Goal: Information Seeking & Learning: Learn about a topic

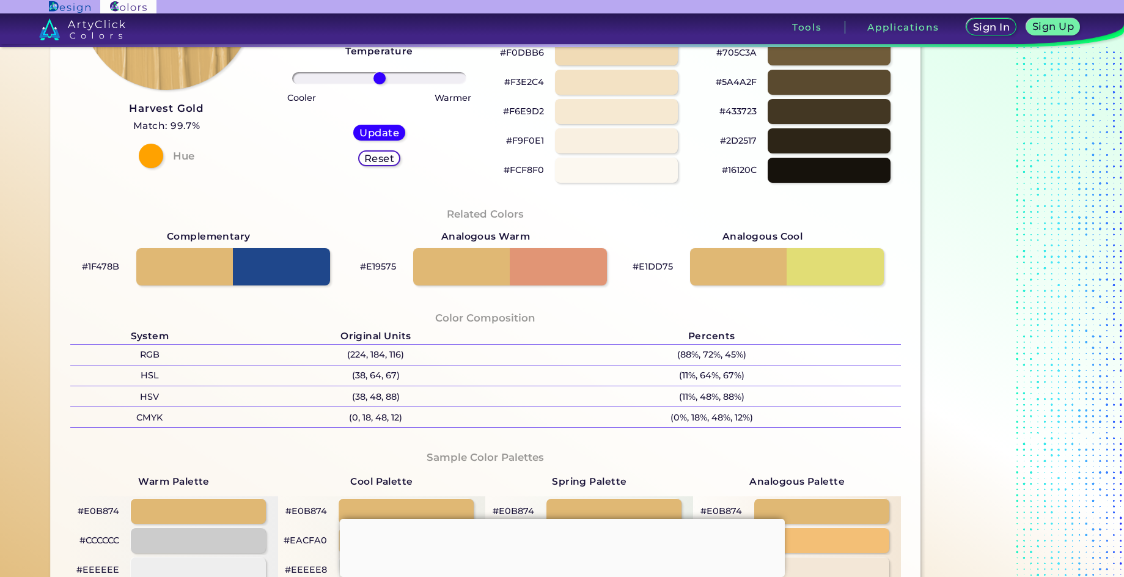
scroll to position [245, 0]
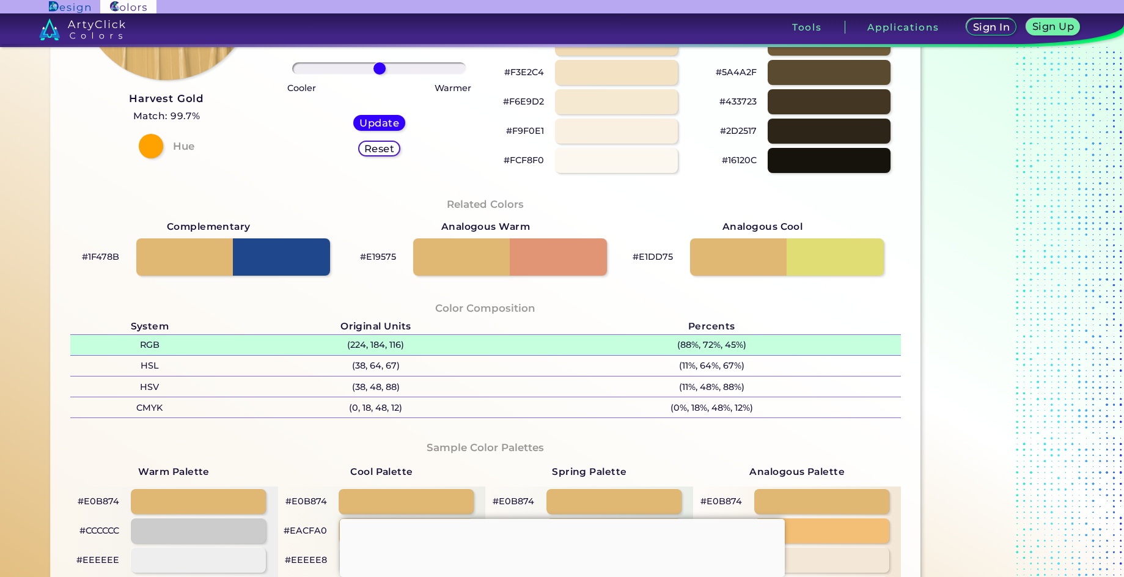
click at [341, 345] on p "(224, 184, 116)" at bounding box center [375, 345] width 293 height 20
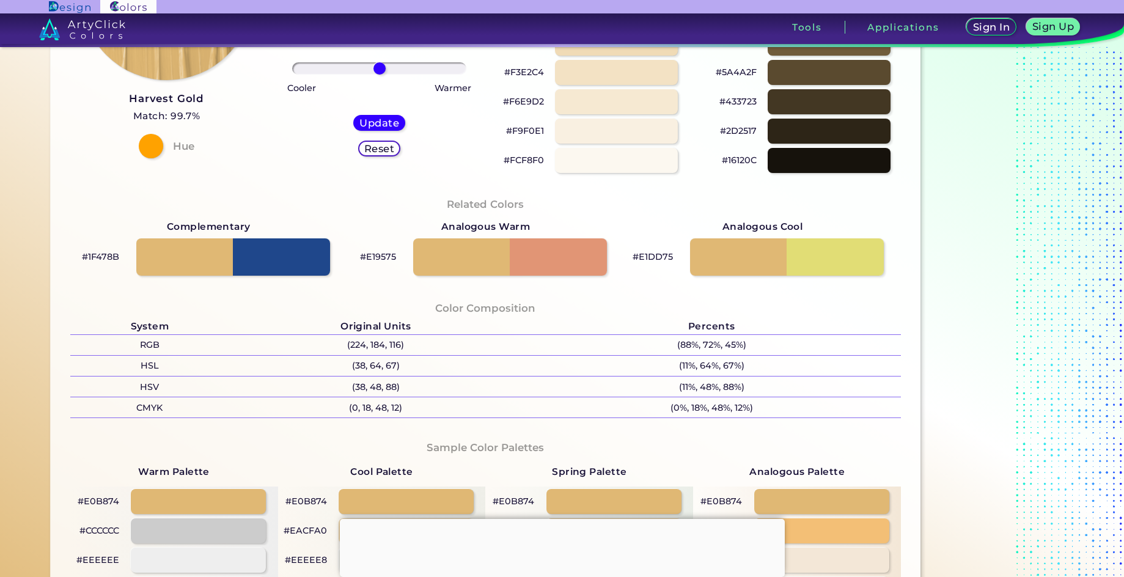
scroll to position [611, 0]
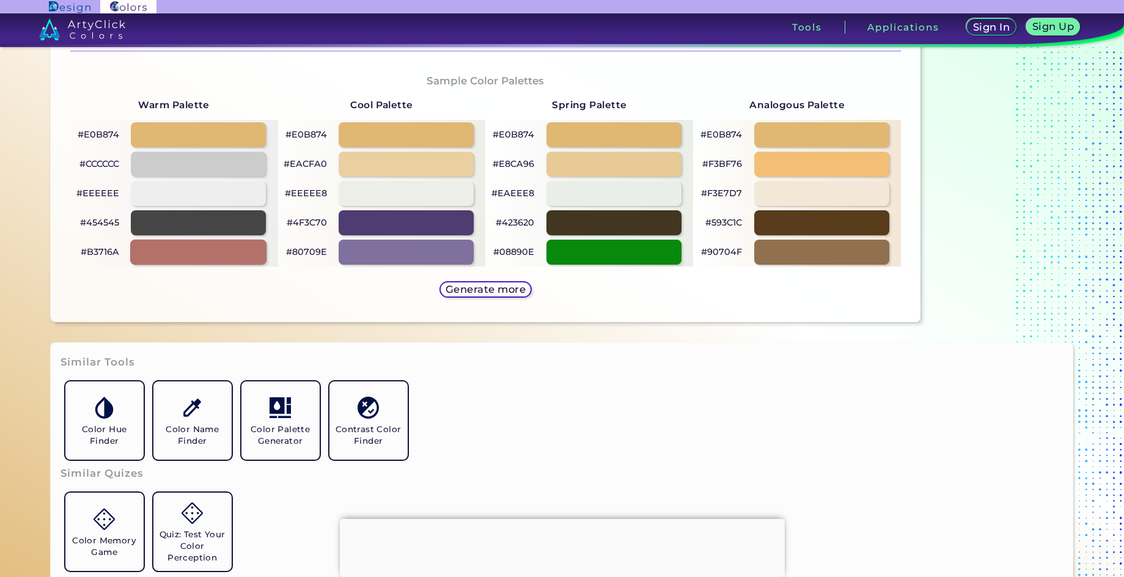
click at [222, 262] on div at bounding box center [198, 252] width 136 height 25
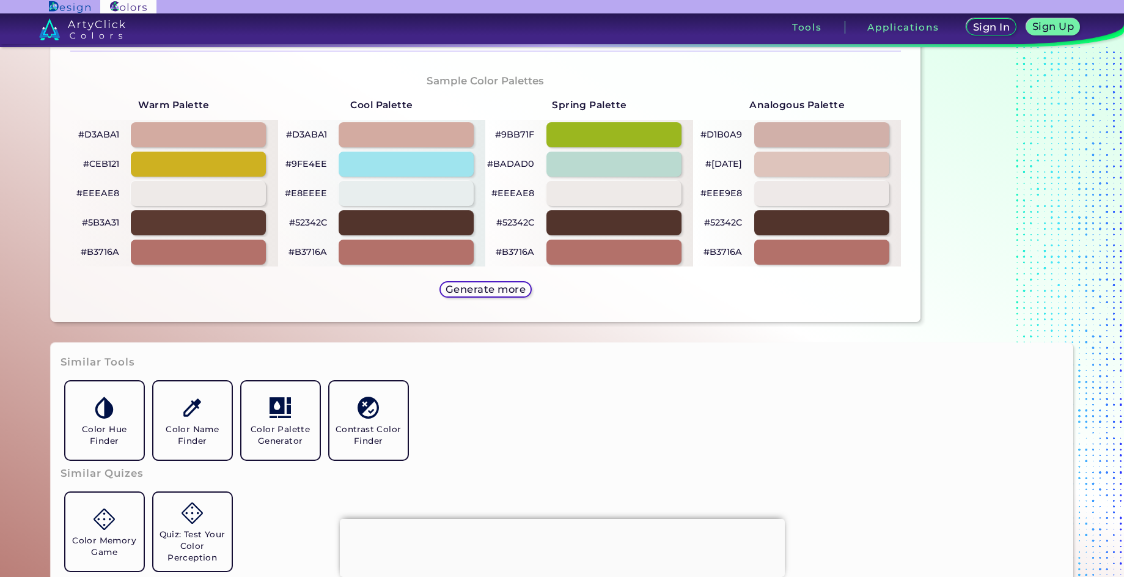
scroll to position [367, 0]
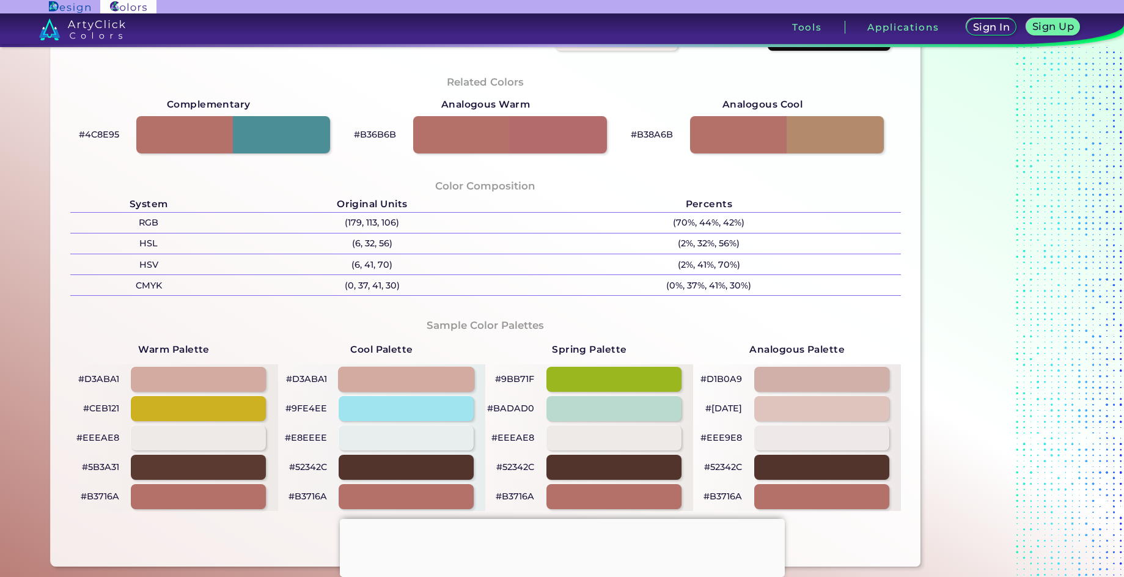
click at [422, 374] on div at bounding box center [406, 379] width 136 height 25
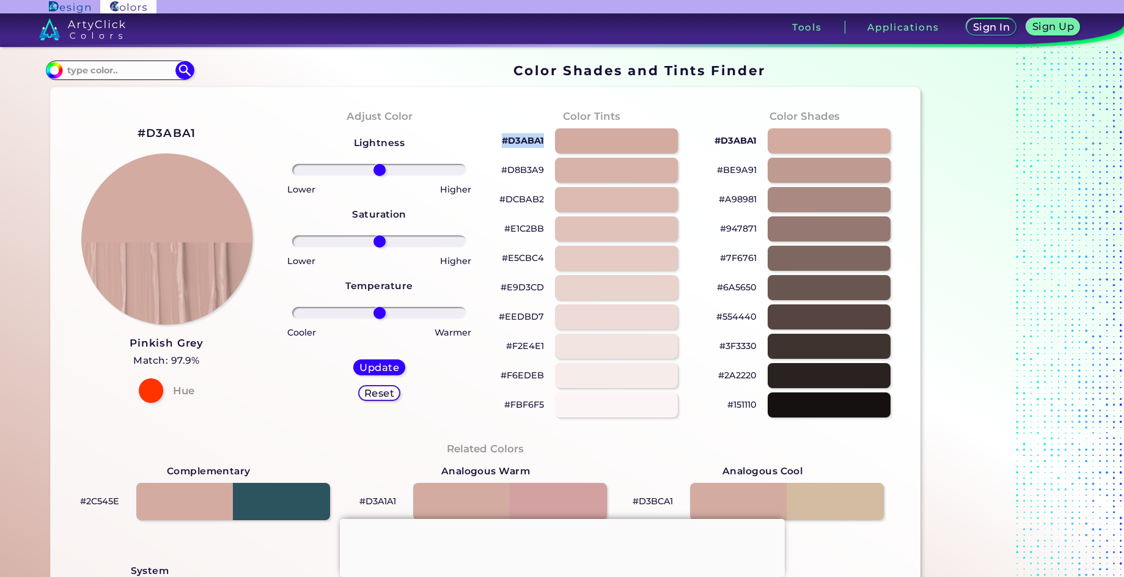
drag, startPoint x: 543, startPoint y: 137, endPoint x: 485, endPoint y: 139, distance: 58.1
click at [485, 139] on div "Color Tints #D3ABA1 #D8B3A9 #DCBAB2 #E1C2BB #E5CBC4 #E9D3CD #EEDBD7 #F2E4E1 #F6…" at bounding box center [591, 263] width 213 height 333
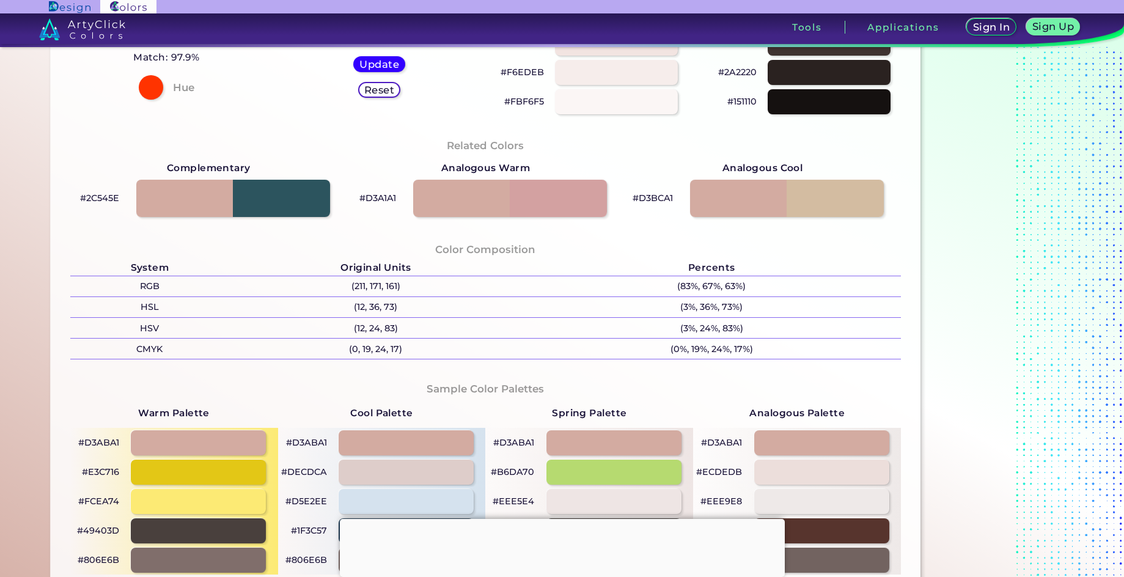
scroll to position [306, 0]
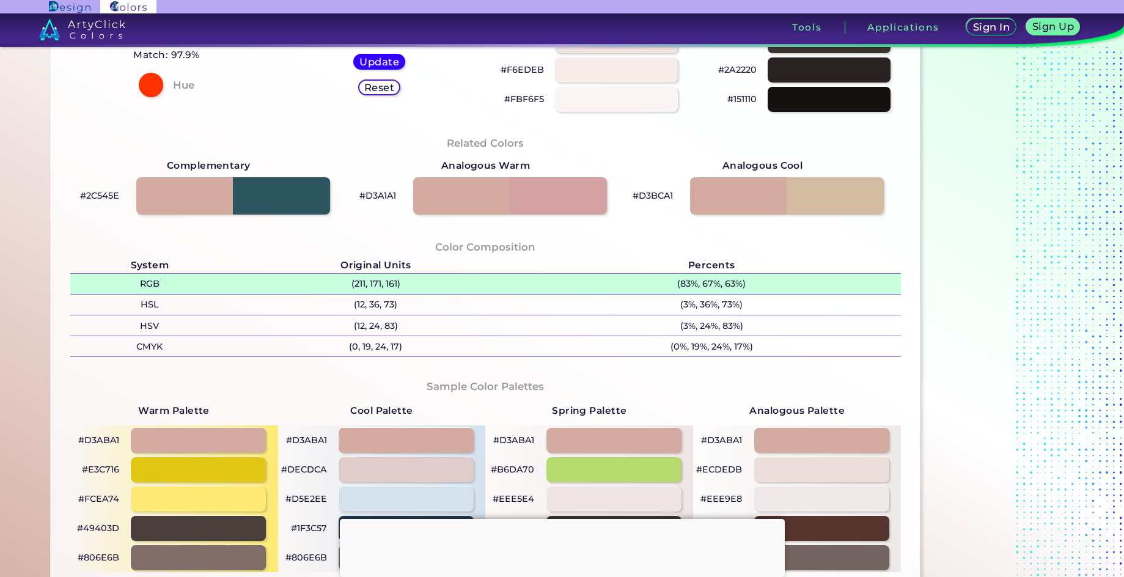
click at [407, 280] on p "(211, 171, 161)" at bounding box center [375, 284] width 293 height 20
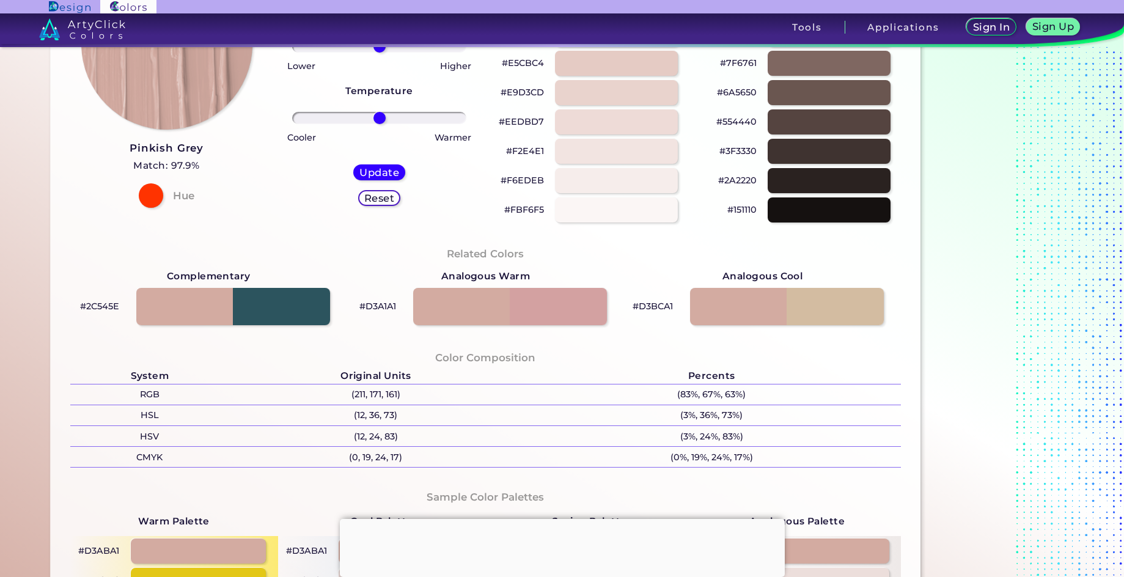
scroll to position [245, 0]
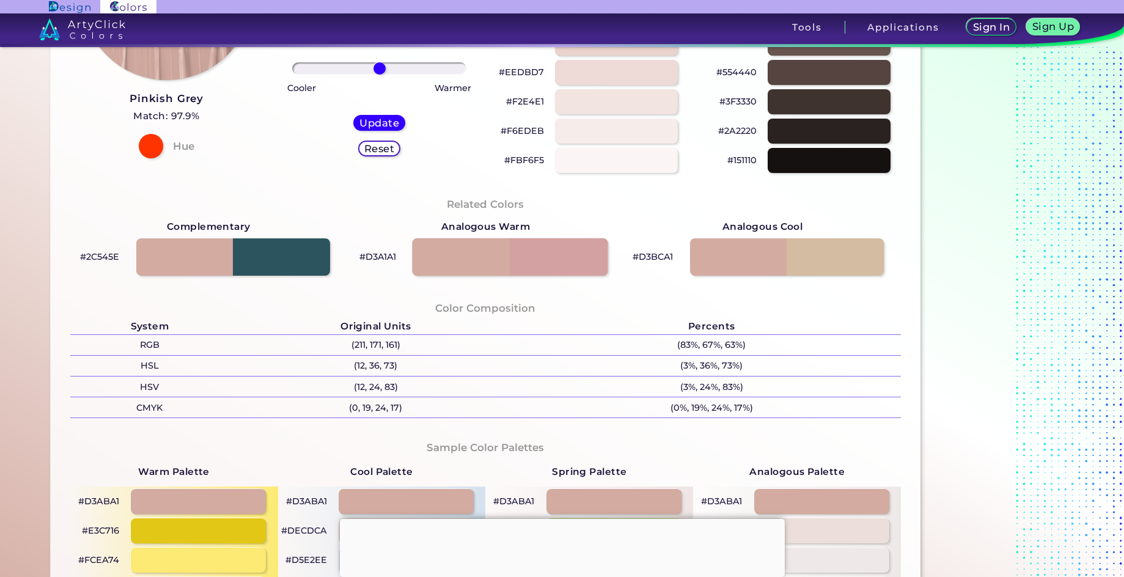
click at [554, 253] on div at bounding box center [510, 257] width 196 height 38
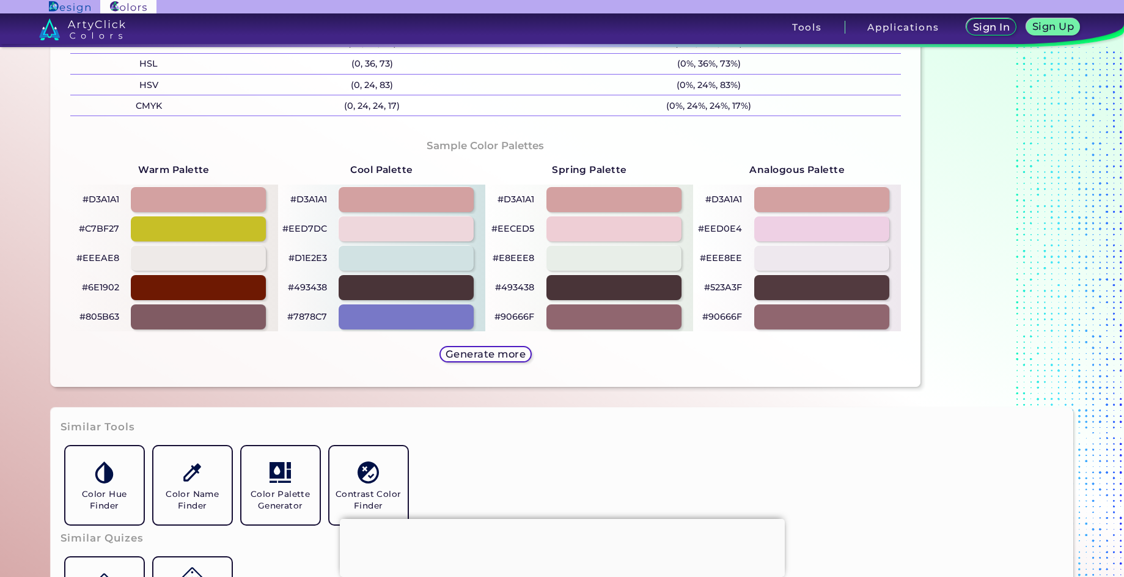
scroll to position [550, 0]
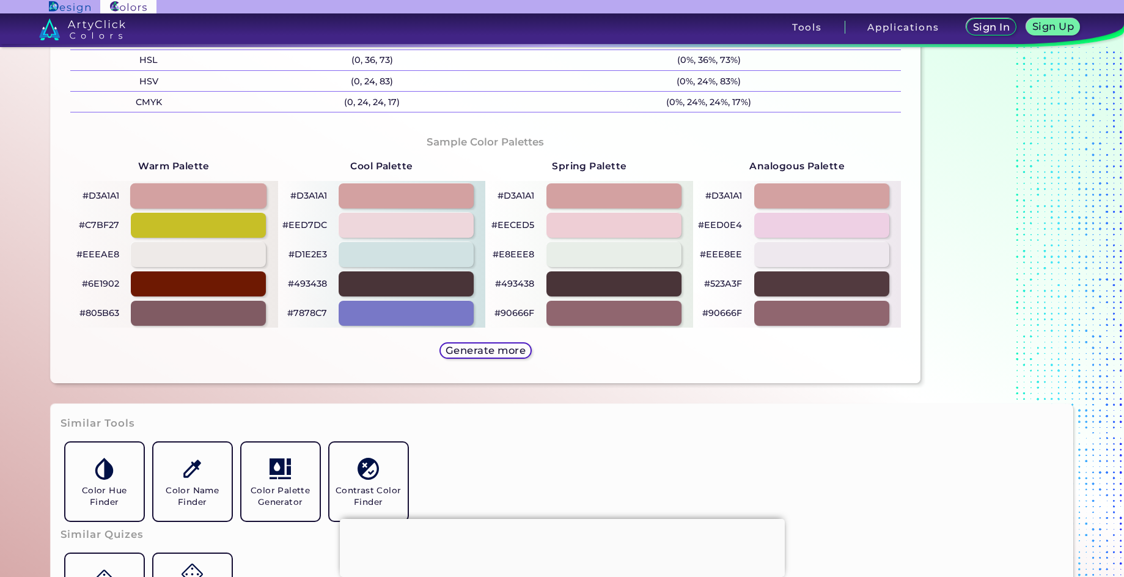
click at [247, 196] on div at bounding box center [198, 195] width 136 height 25
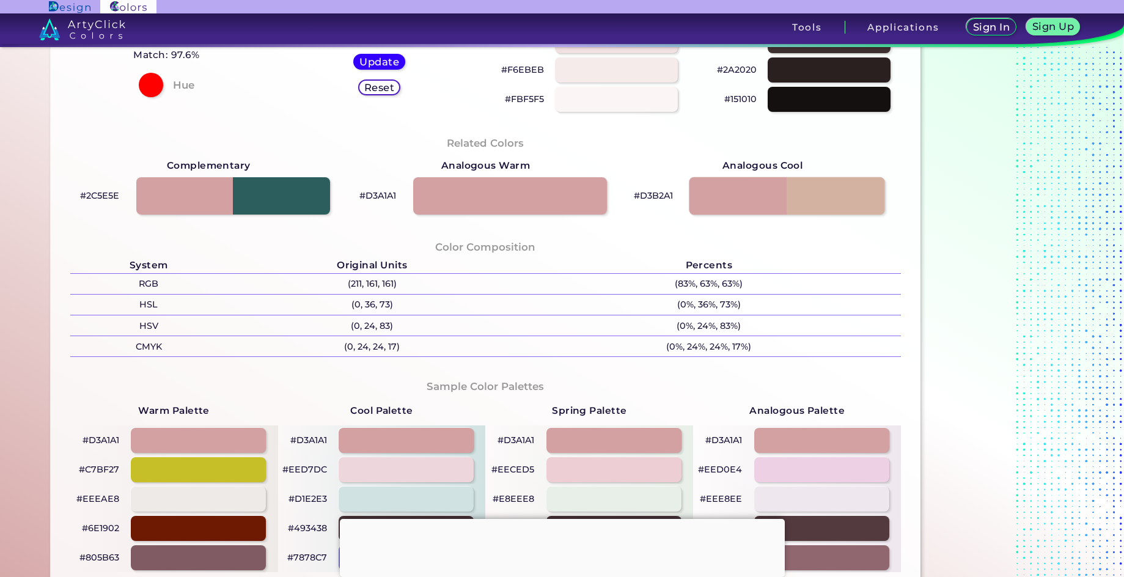
scroll to position [0, 0]
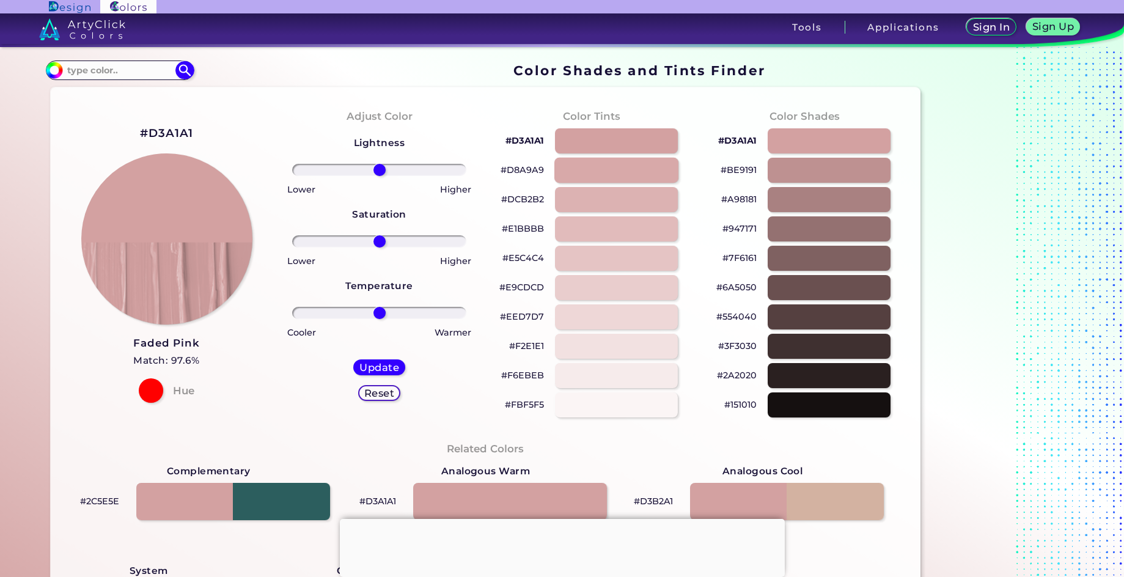
click at [641, 166] on div at bounding box center [616, 170] width 124 height 25
click at [638, 204] on div at bounding box center [616, 199] width 124 height 25
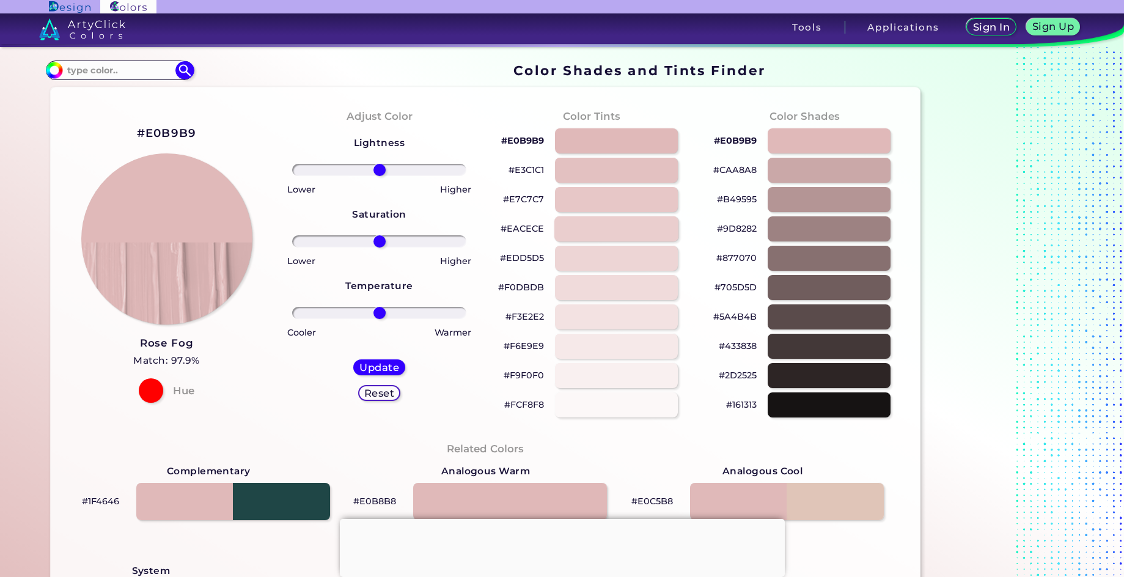
click at [635, 224] on div at bounding box center [616, 228] width 124 height 25
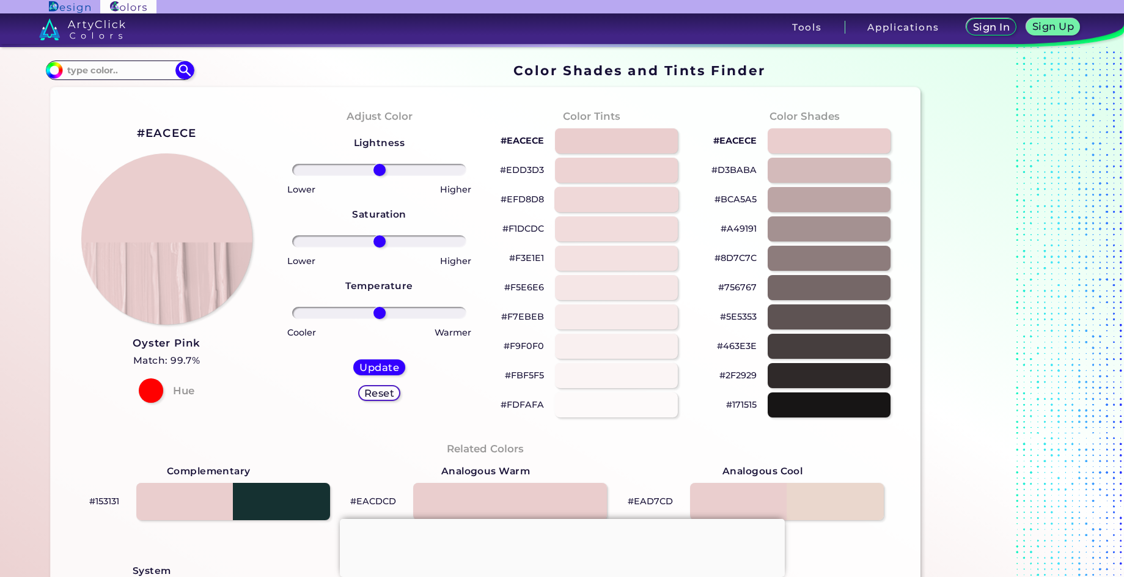
click at [637, 205] on div at bounding box center [616, 199] width 124 height 25
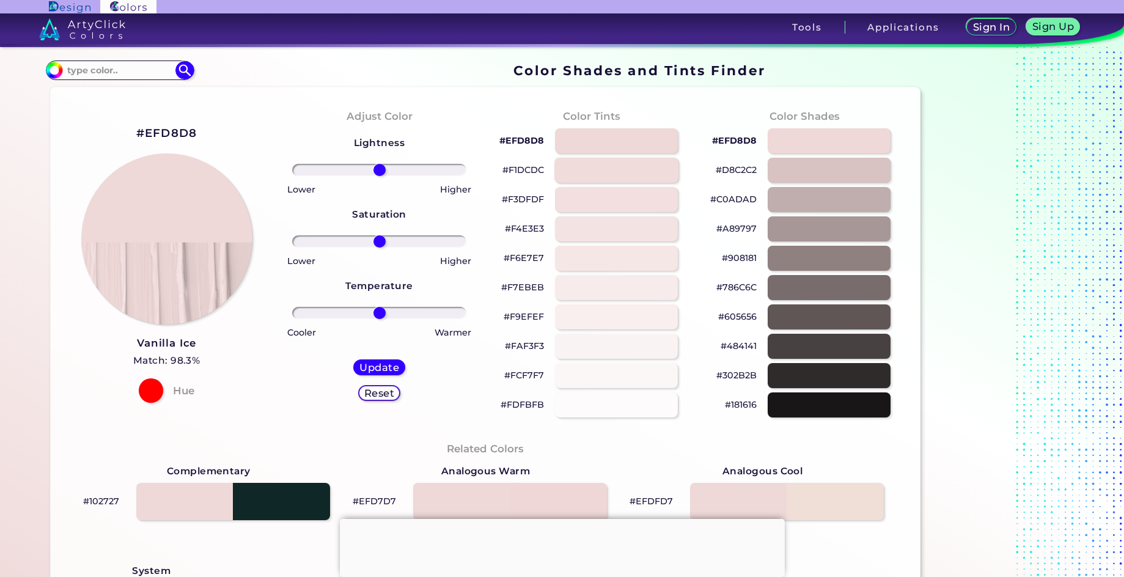
click at [636, 172] on div at bounding box center [616, 170] width 124 height 25
click at [616, 144] on div at bounding box center [616, 140] width 124 height 25
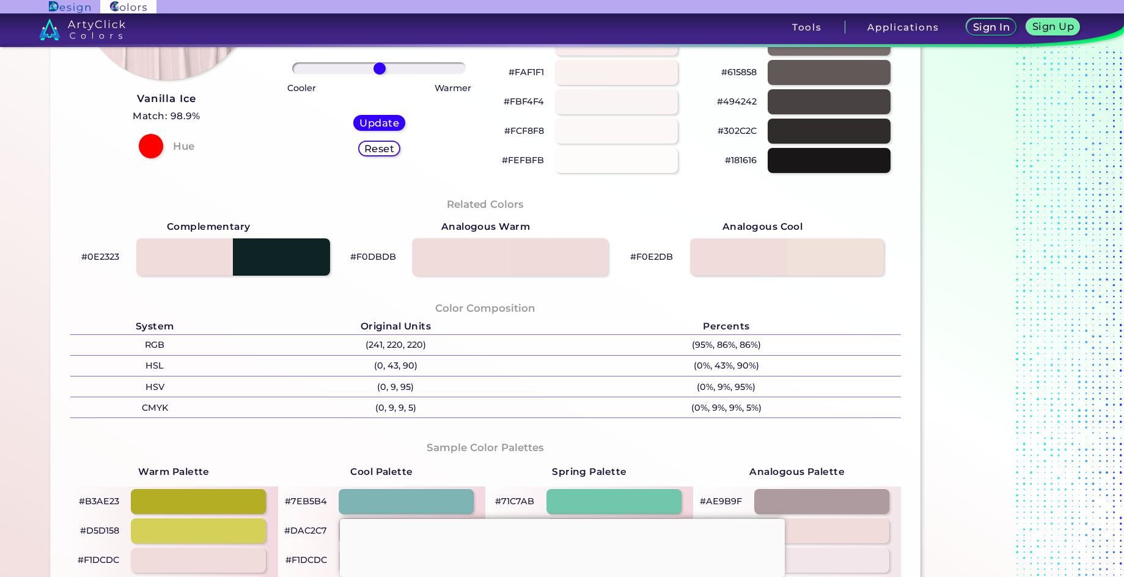
click at [507, 255] on div at bounding box center [510, 257] width 196 height 38
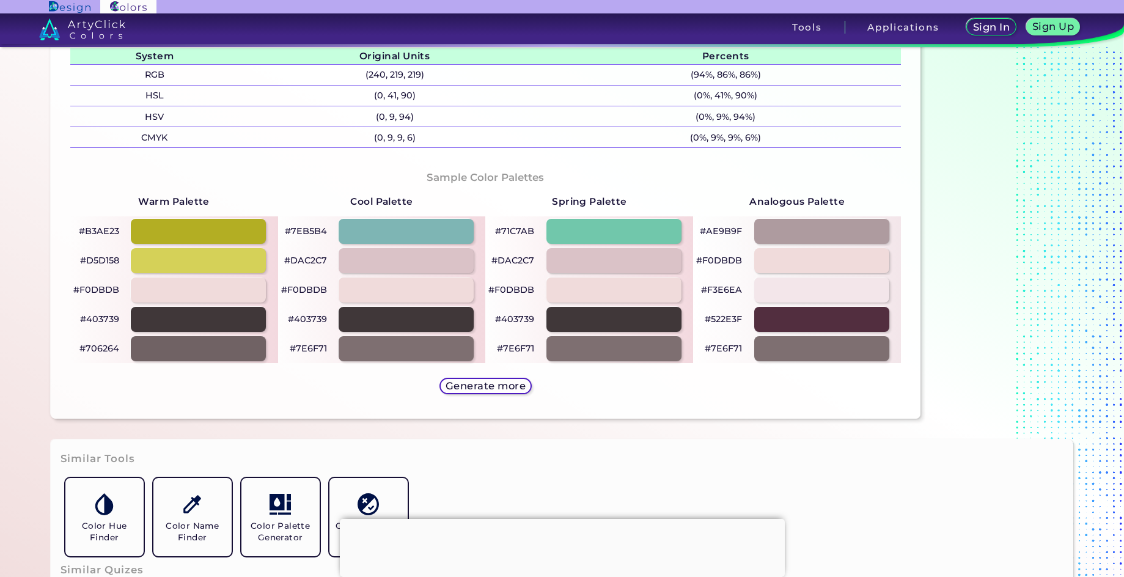
scroll to position [611, 0]
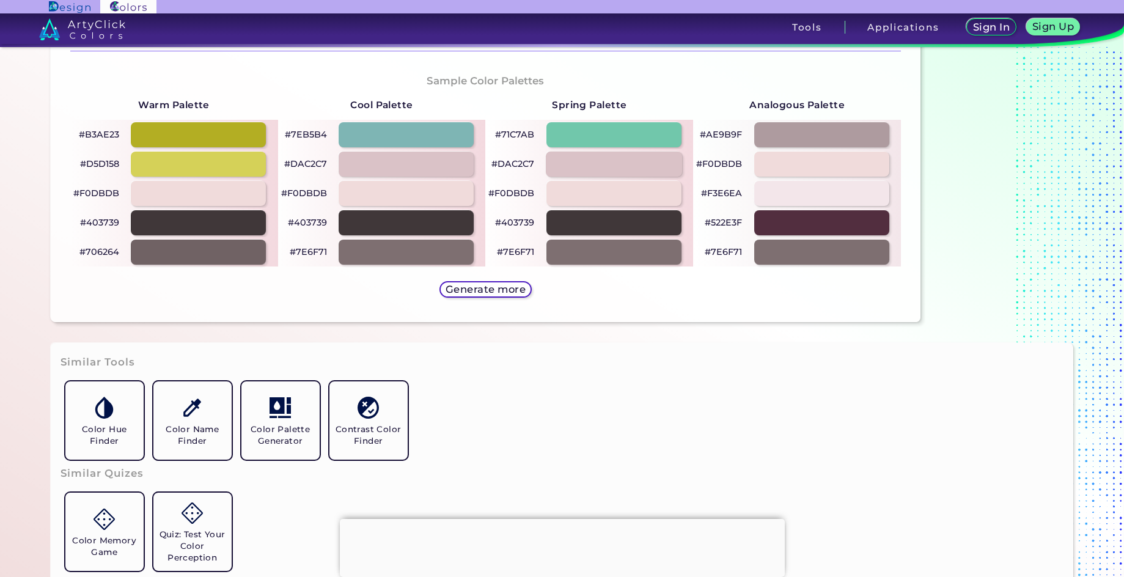
click at [597, 158] on div at bounding box center [614, 164] width 136 height 25
type input "#dac2c7"
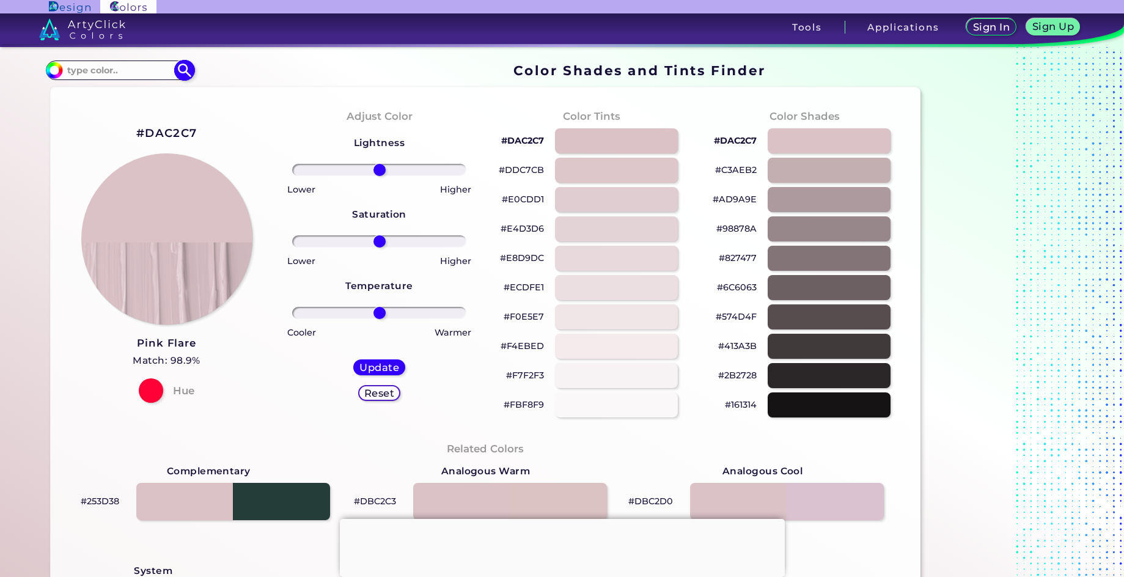
click at [131, 66] on input at bounding box center [120, 70] width 114 height 17
type input "morandi pink"
click at [179, 65] on img at bounding box center [184, 70] width 21 height 21
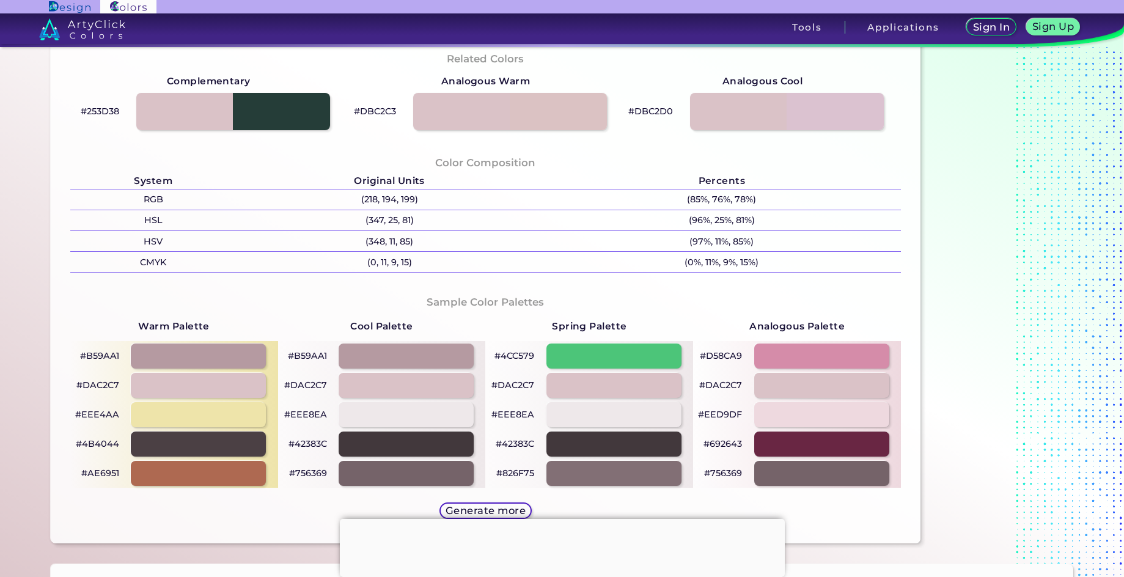
scroll to position [428, 0]
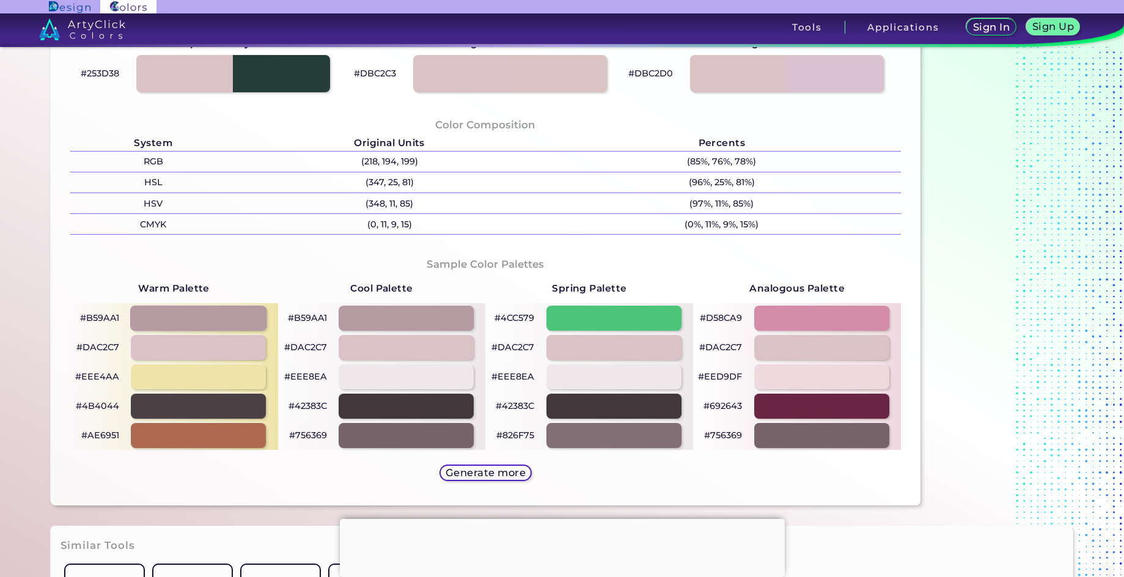
click at [229, 322] on div at bounding box center [198, 318] width 136 height 25
type input "#b59aa1"
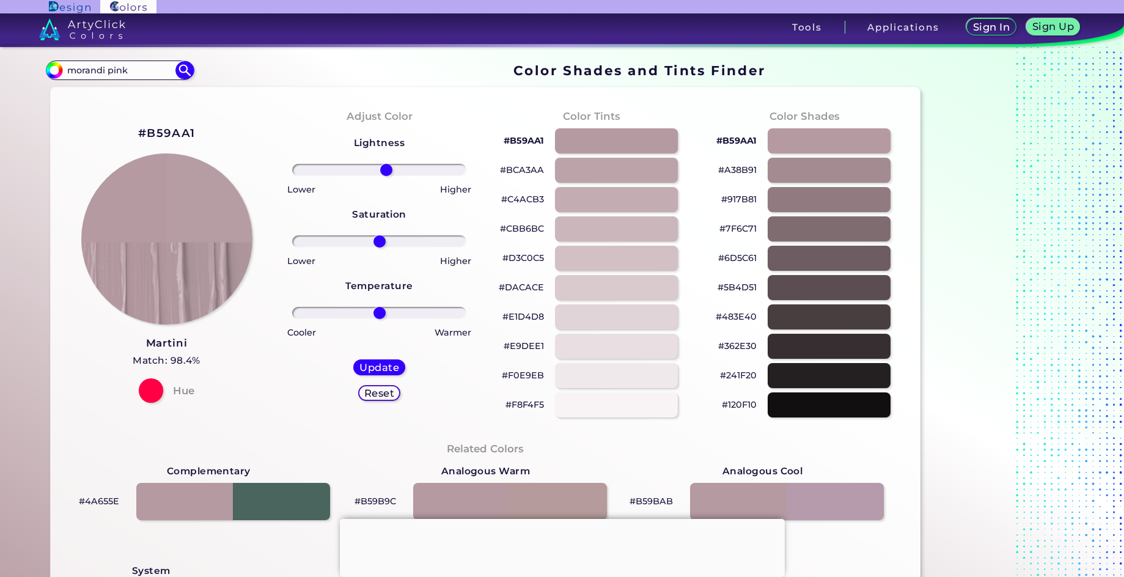
drag, startPoint x: 374, startPoint y: 169, endPoint x: 384, endPoint y: 170, distance: 10.4
click at [384, 170] on input "range" at bounding box center [379, 170] width 174 height 12
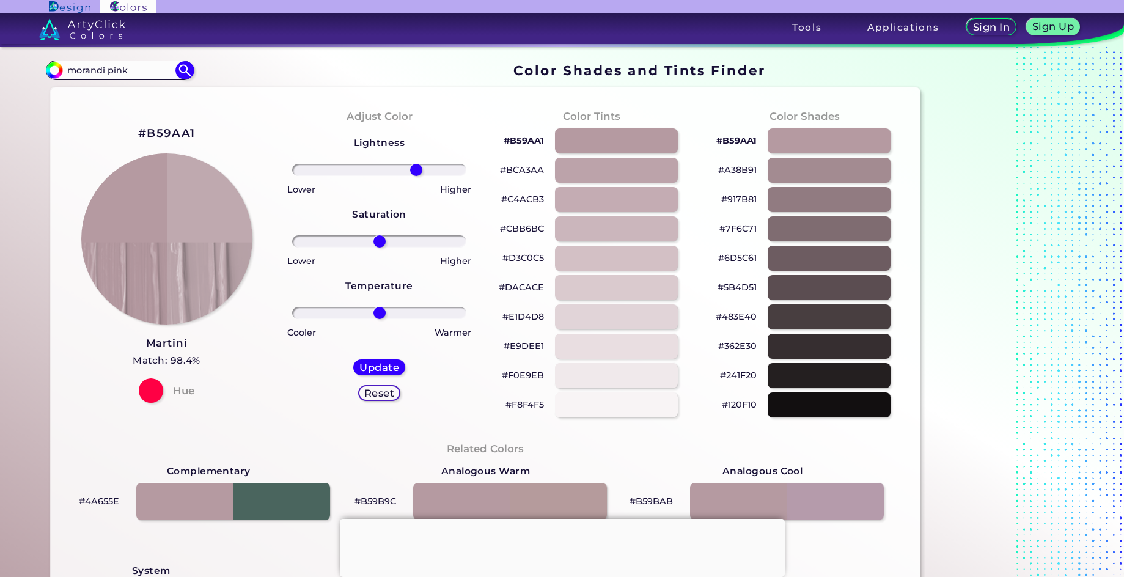
drag, startPoint x: 384, startPoint y: 170, endPoint x: 413, endPoint y: 180, distance: 31.1
type input "46"
click at [413, 176] on input "range" at bounding box center [379, 170] width 174 height 12
drag, startPoint x: 377, startPoint y: 242, endPoint x: 402, endPoint y: 246, distance: 25.4
type input "32"
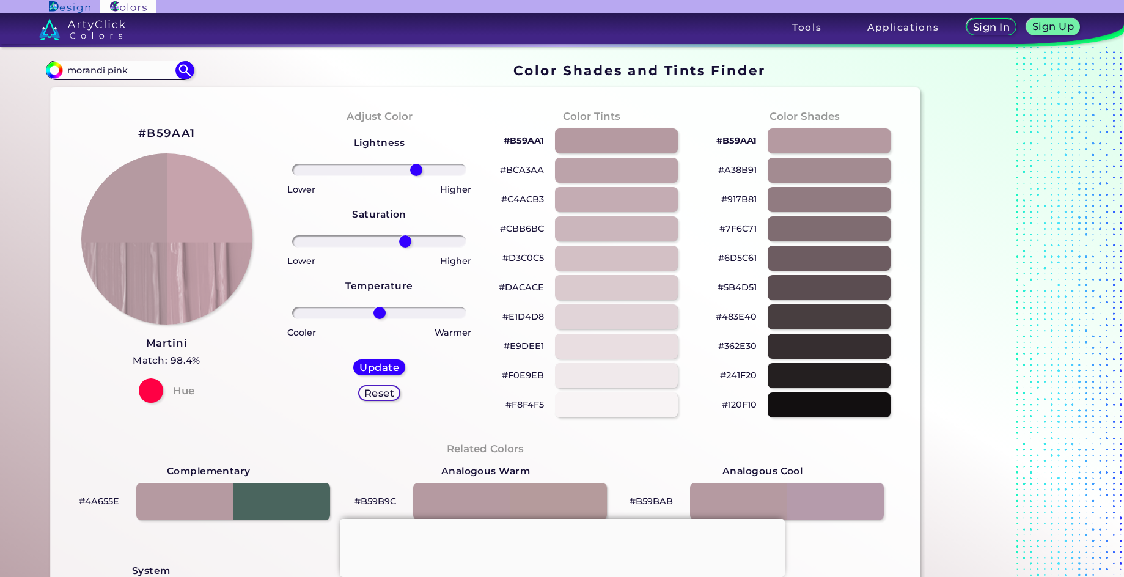
click at [402, 246] on input "range" at bounding box center [379, 241] width 174 height 12
drag, startPoint x: 381, startPoint y: 316, endPoint x: 408, endPoint y: 317, distance: 26.3
type input "39"
click at [408, 317] on input "range" at bounding box center [379, 313] width 174 height 12
click at [197, 194] on img at bounding box center [166, 238] width 173 height 173
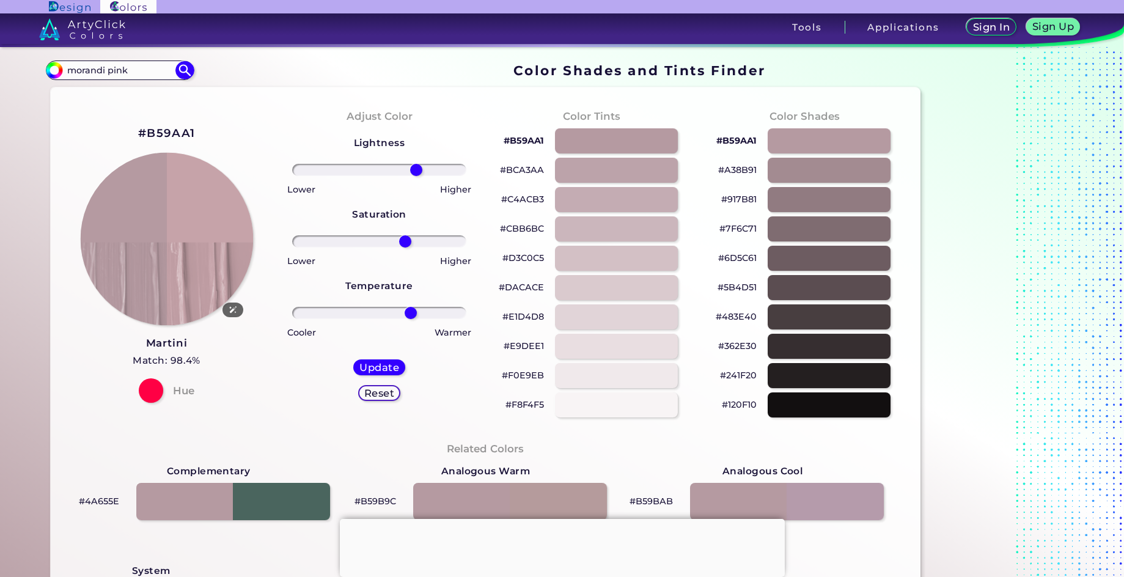
click at [202, 208] on img at bounding box center [166, 238] width 173 height 173
click at [600, 177] on div at bounding box center [616, 170] width 124 height 25
type input "#bca3aa"
type input "0"
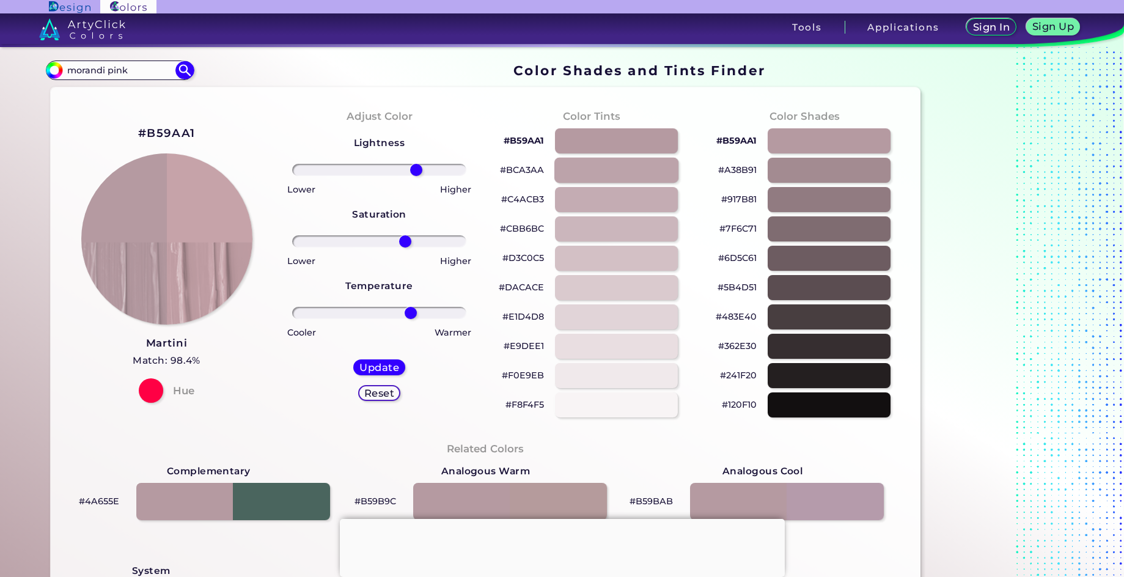
type input "0"
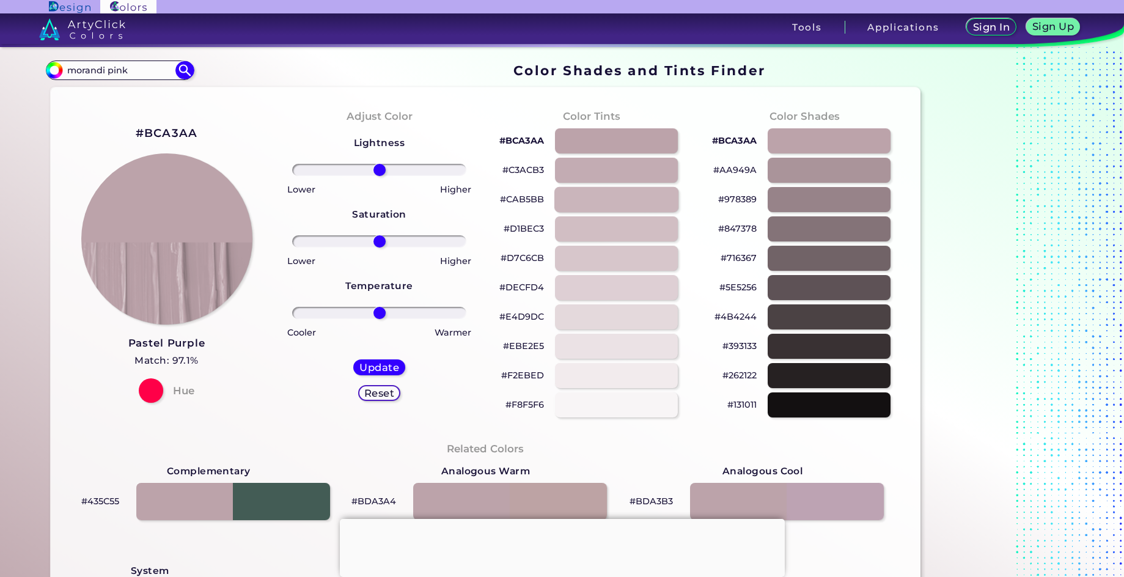
click at [603, 199] on div at bounding box center [616, 199] width 124 height 25
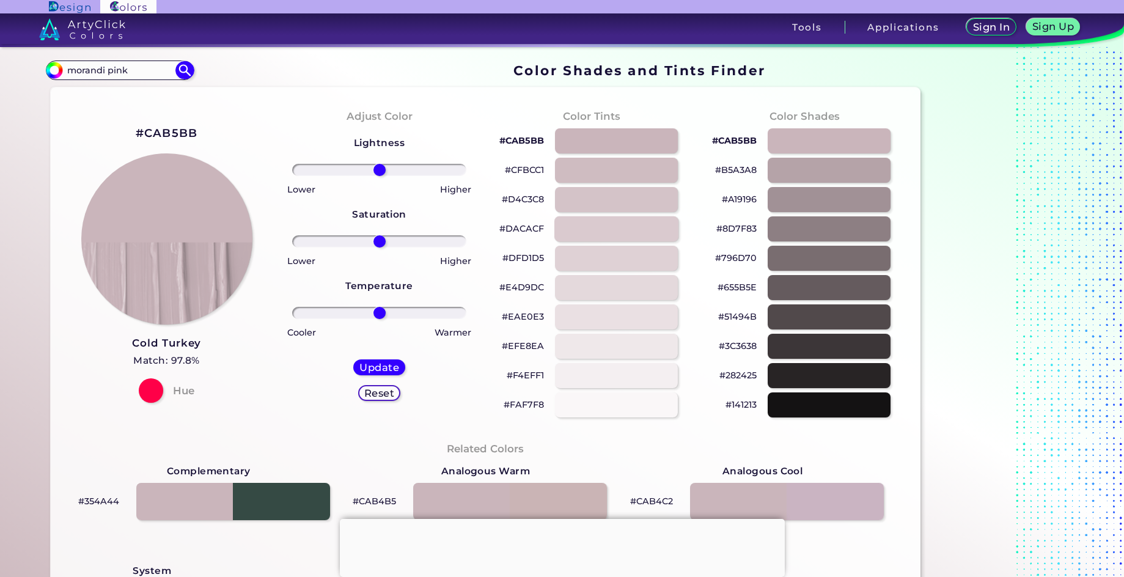
click at [599, 235] on div at bounding box center [616, 228] width 124 height 25
type input "#dacacf"
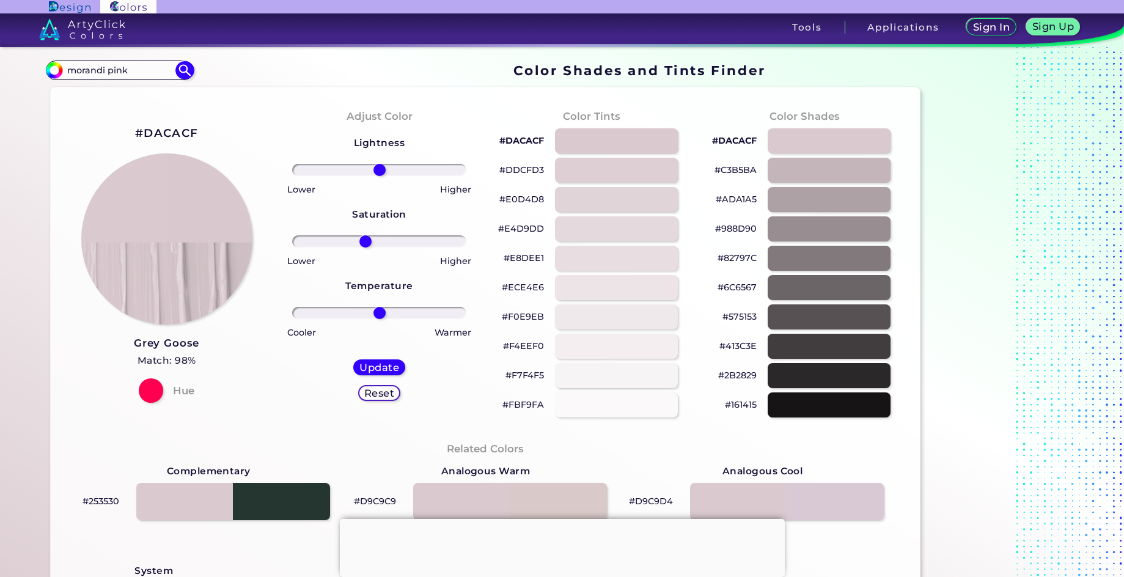
drag, startPoint x: 380, startPoint y: 235, endPoint x: 363, endPoint y: 237, distance: 17.8
click at [363, 237] on input "range" at bounding box center [379, 241] width 174 height 12
drag, startPoint x: 363, startPoint y: 237, endPoint x: 446, endPoint y: 256, distance: 85.3
type input "86"
click at [446, 248] on input "range" at bounding box center [379, 241] width 174 height 12
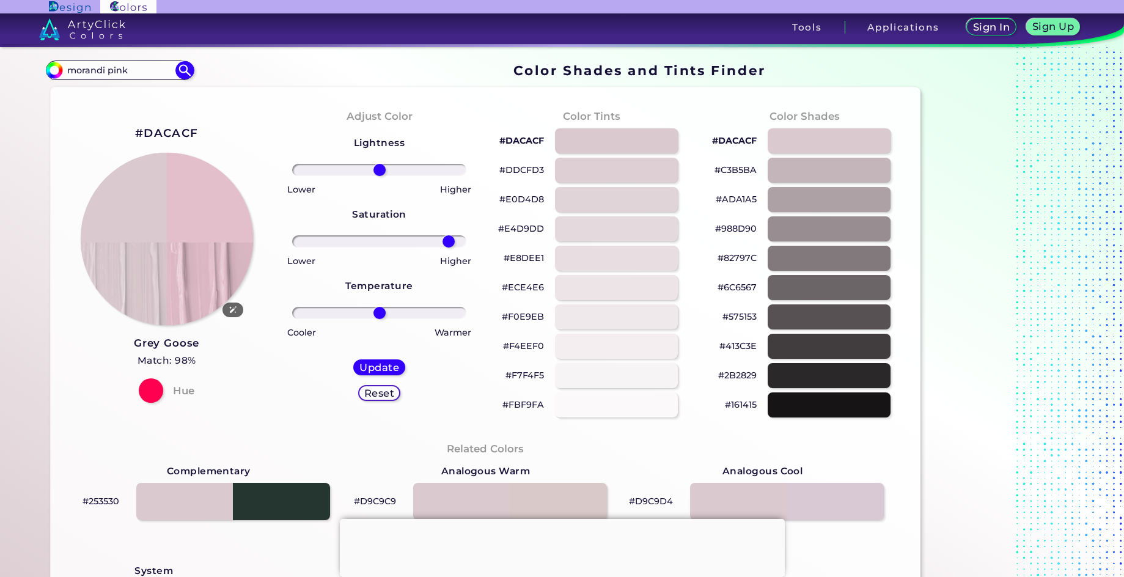
click at [199, 206] on img at bounding box center [166, 238] width 173 height 173
click at [207, 213] on img at bounding box center [166, 238] width 173 height 173
click at [207, 214] on img at bounding box center [166, 238] width 173 height 173
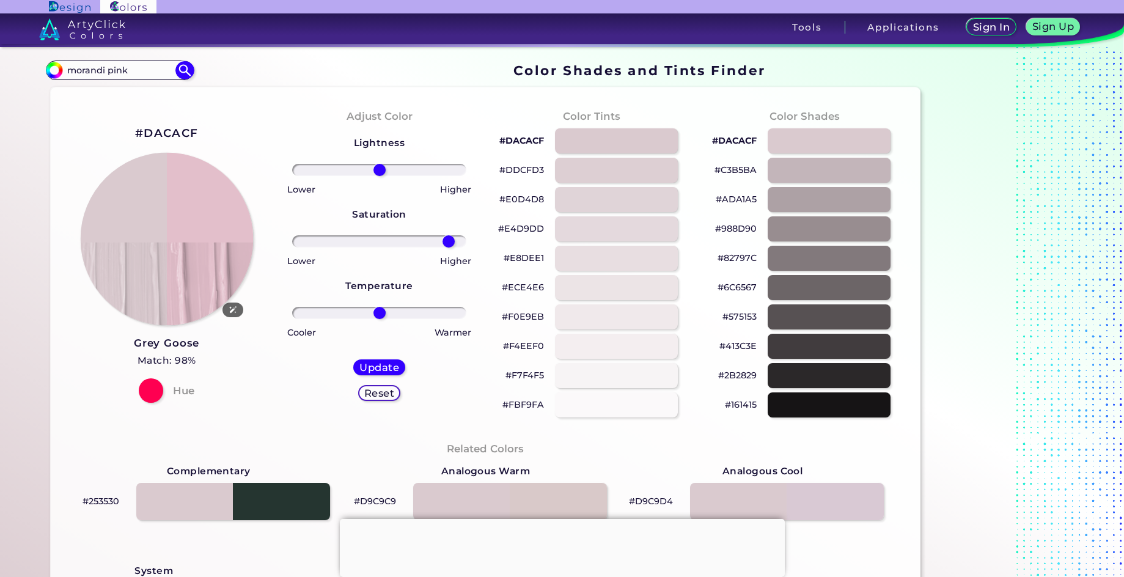
click at [207, 214] on img at bounding box center [166, 238] width 173 height 173
click at [205, 215] on img at bounding box center [166, 238] width 173 height 173
click at [194, 215] on img at bounding box center [166, 238] width 173 height 173
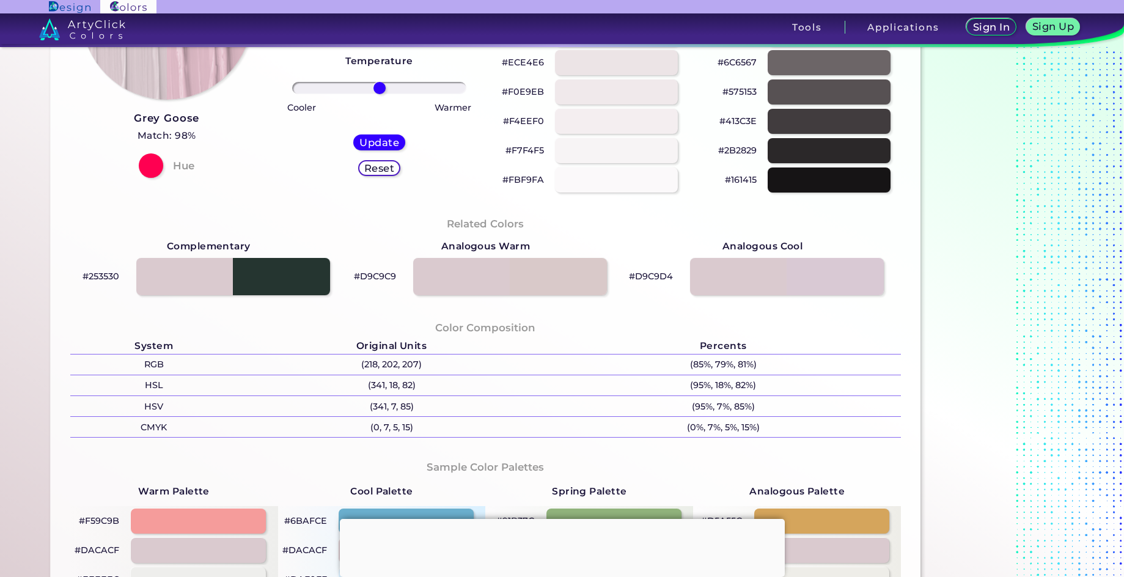
scroll to position [489, 0]
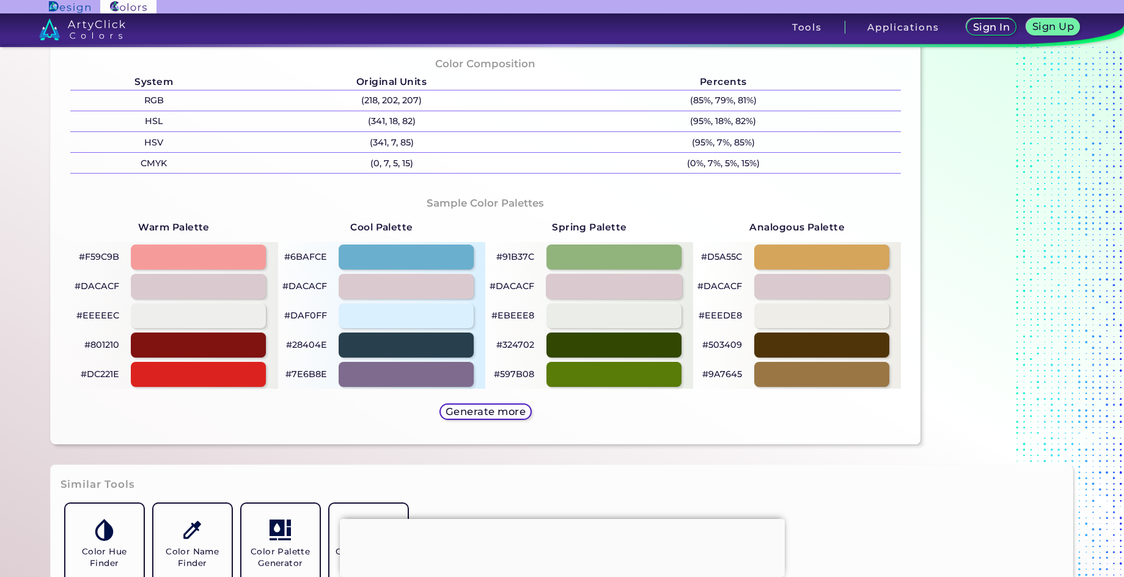
click at [596, 281] on div at bounding box center [614, 286] width 136 height 25
type input "#dacacf"
type input "0"
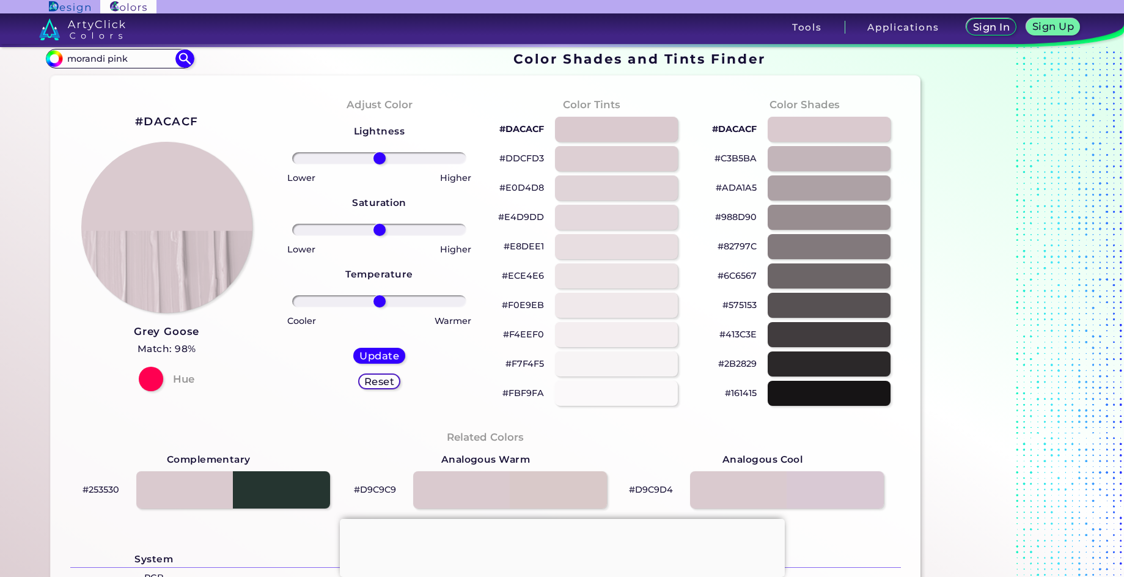
scroll to position [0, 0]
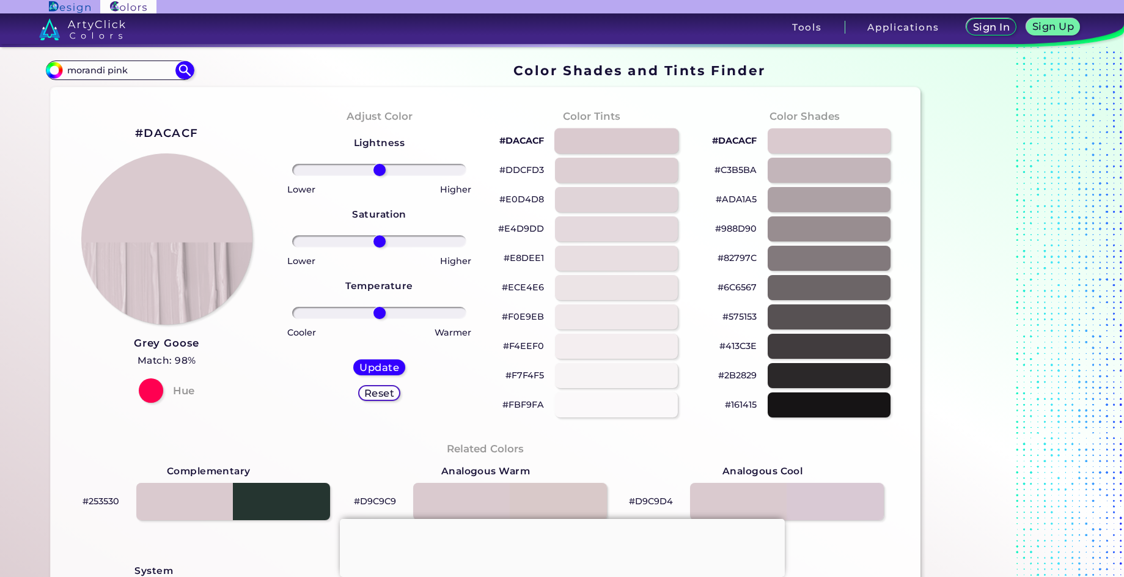
click at [610, 146] on div at bounding box center [616, 140] width 124 height 25
type input "#dacacf"
drag, startPoint x: 140, startPoint y: 72, endPoint x: 35, endPoint y: 62, distance: 105.6
click at [35, 62] on div "Color Shades Finder #dacacf morandi pink Acadia ◉ Acid Green ◉ Aero Blue ◉ Alab…" at bounding box center [562, 498] width 1100 height 903
type input "o"
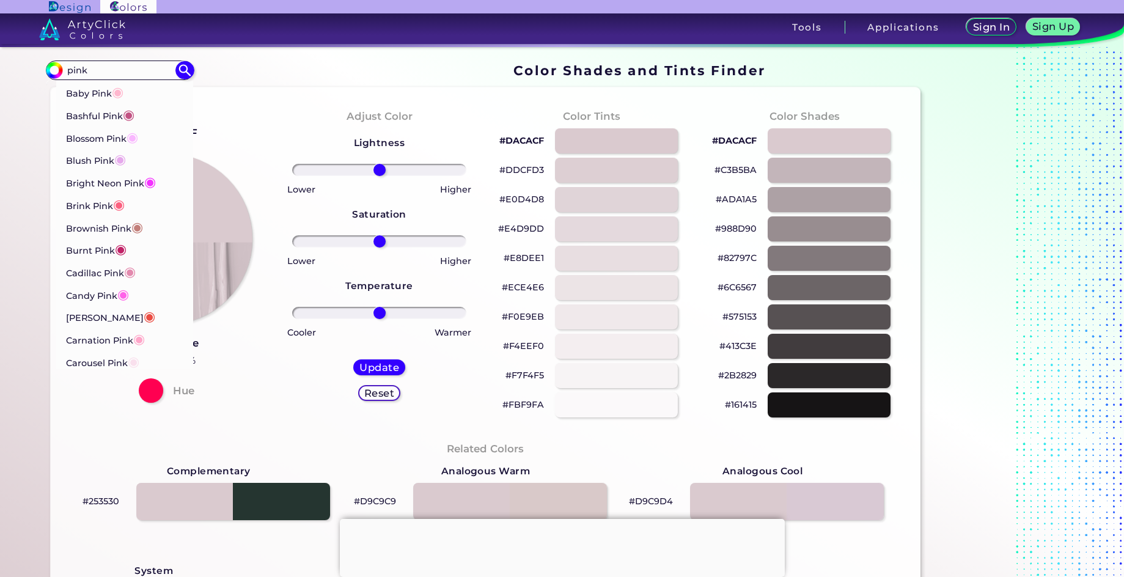
type input "pink"
click at [188, 68] on img at bounding box center [184, 70] width 21 height 21
click at [181, 68] on img at bounding box center [184, 70] width 21 height 21
click at [338, 129] on div "Lightness Saturation Temperature Lower Higher Lower Higher Cooler Warmer Update…" at bounding box center [379, 273] width 193 height 293
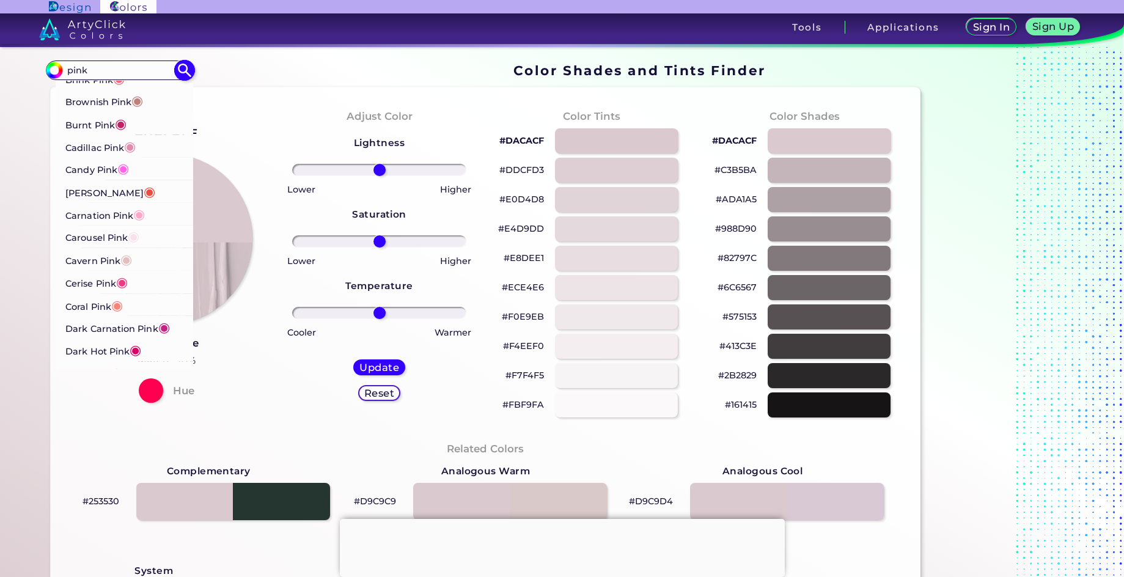
scroll to position [122, 0]
click at [94, 263] on p "Cavern Pink ◉" at bounding box center [99, 261] width 66 height 23
type input "#e3bebe"
type input "#E3BEBE"
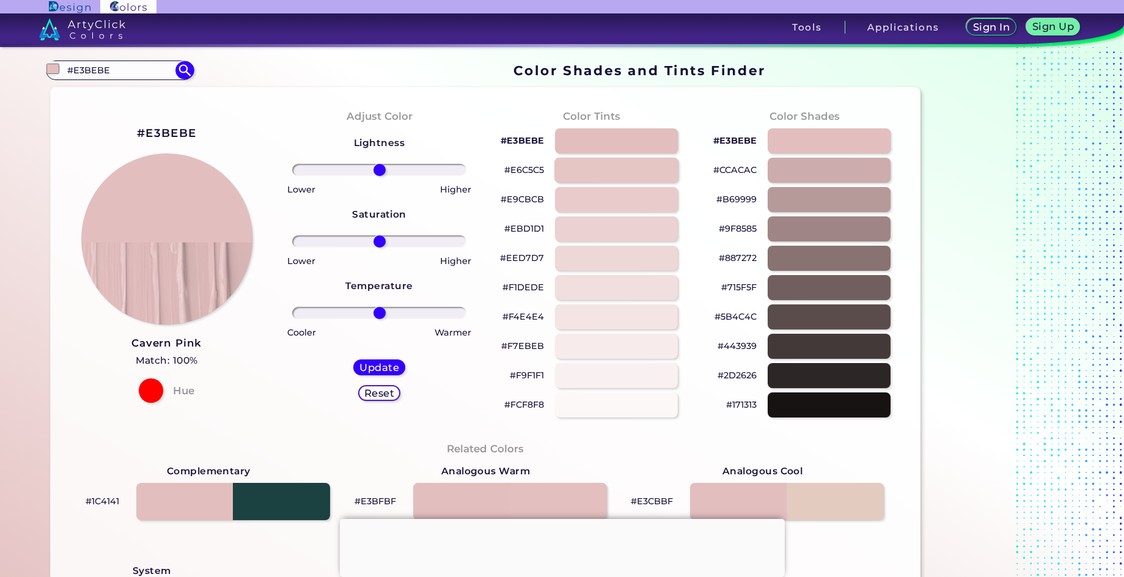
click at [617, 175] on div at bounding box center [616, 170] width 124 height 25
type input "#e6c5c5"
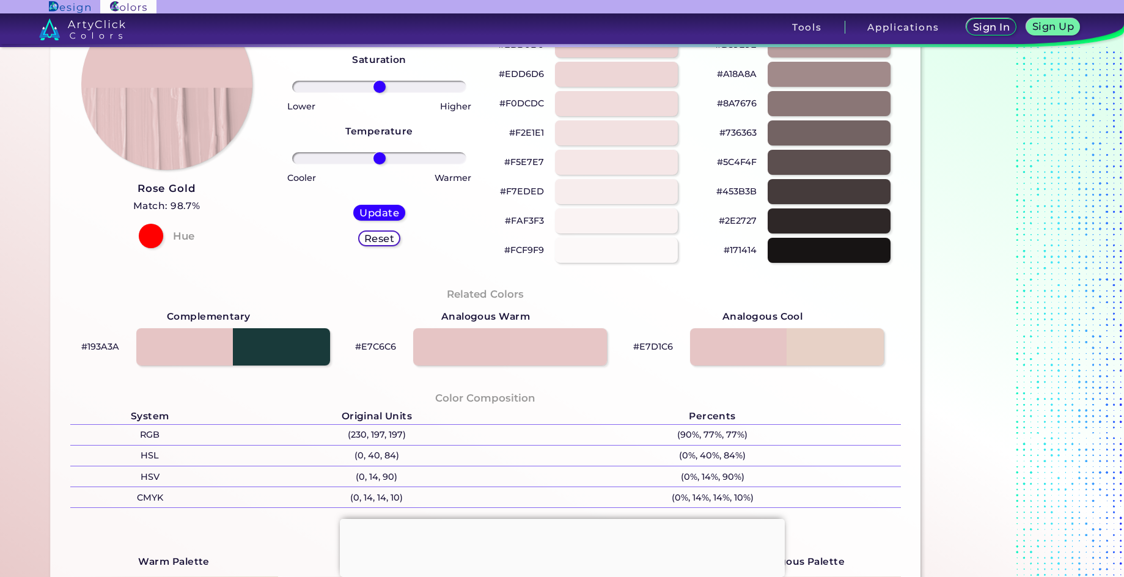
scroll to position [428, 0]
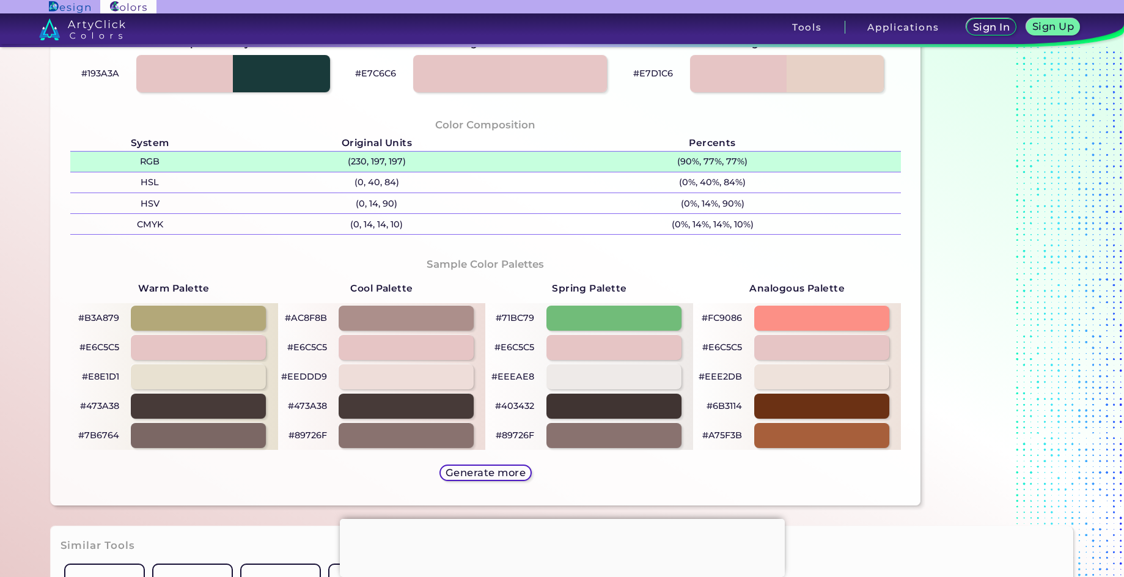
click at [413, 161] on p "(230, 197, 197)" at bounding box center [377, 162] width 294 height 20
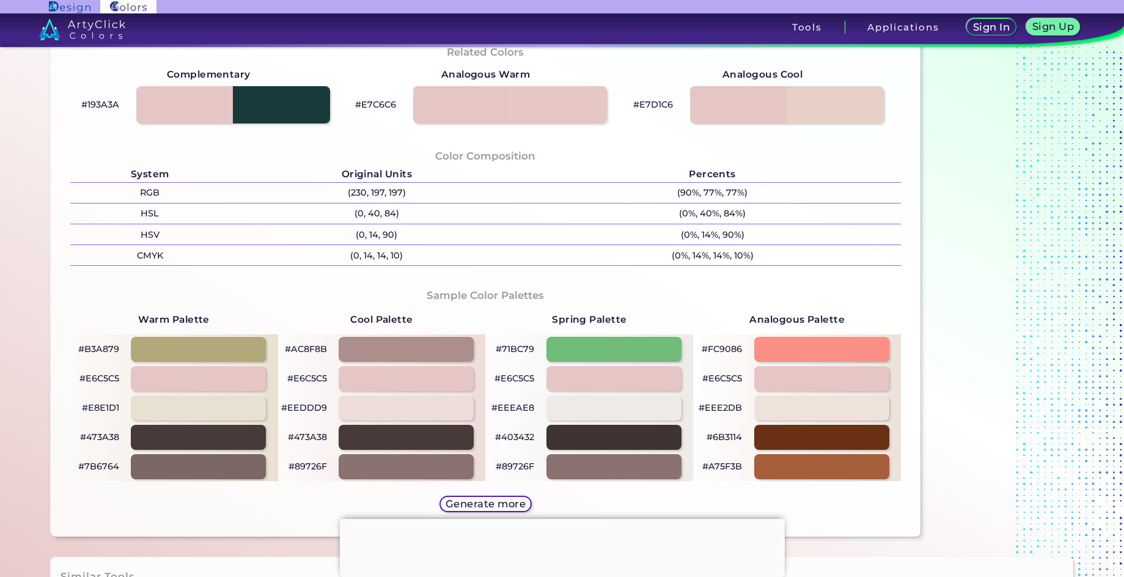
scroll to position [367, 0]
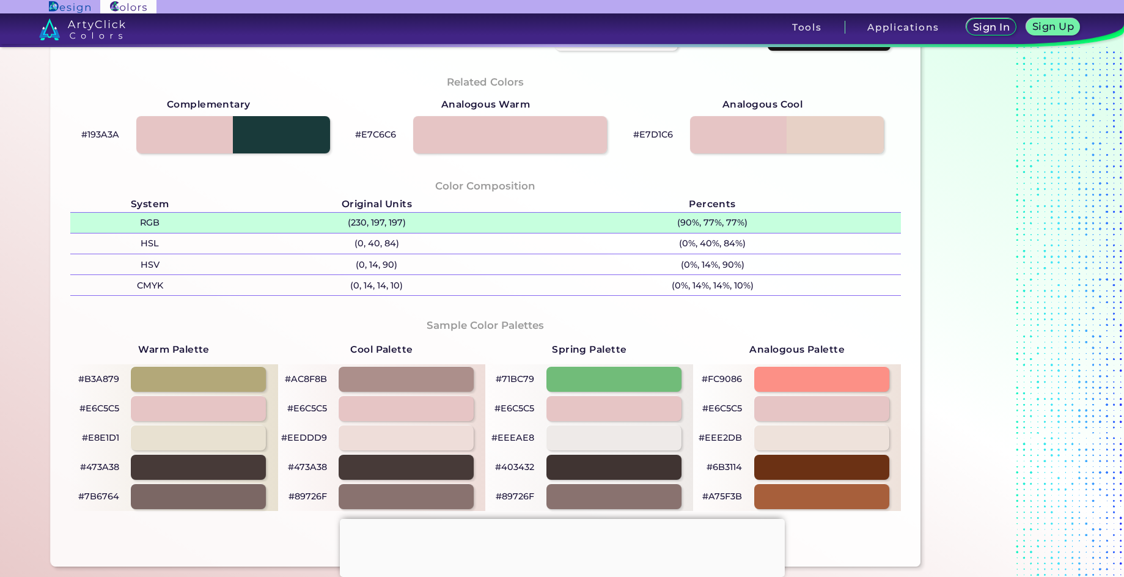
click at [391, 223] on p "(230, 197, 197)" at bounding box center [377, 223] width 294 height 20
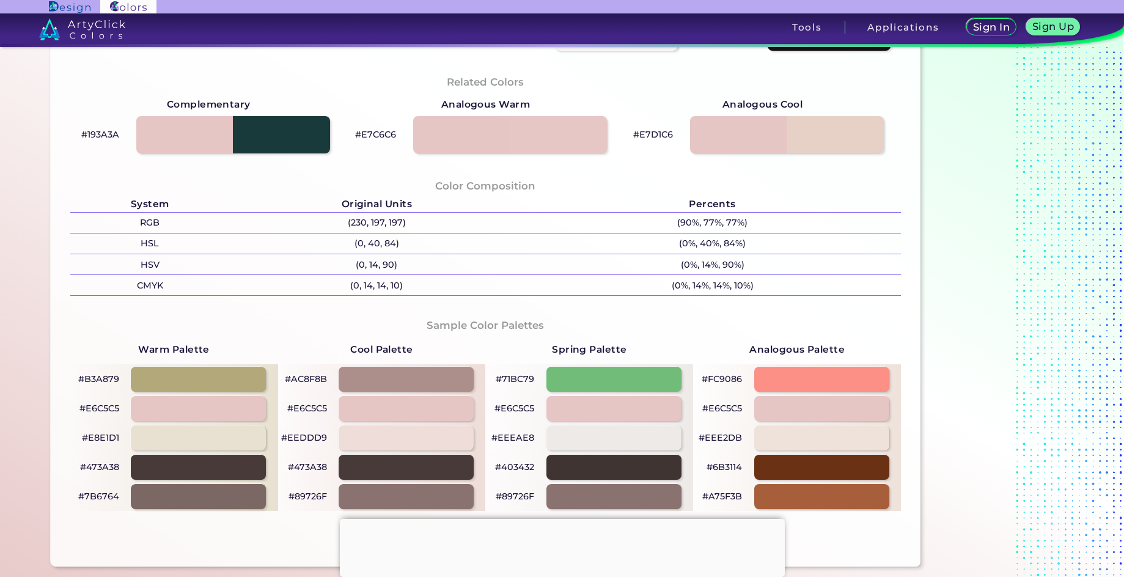
scroll to position [0, 0]
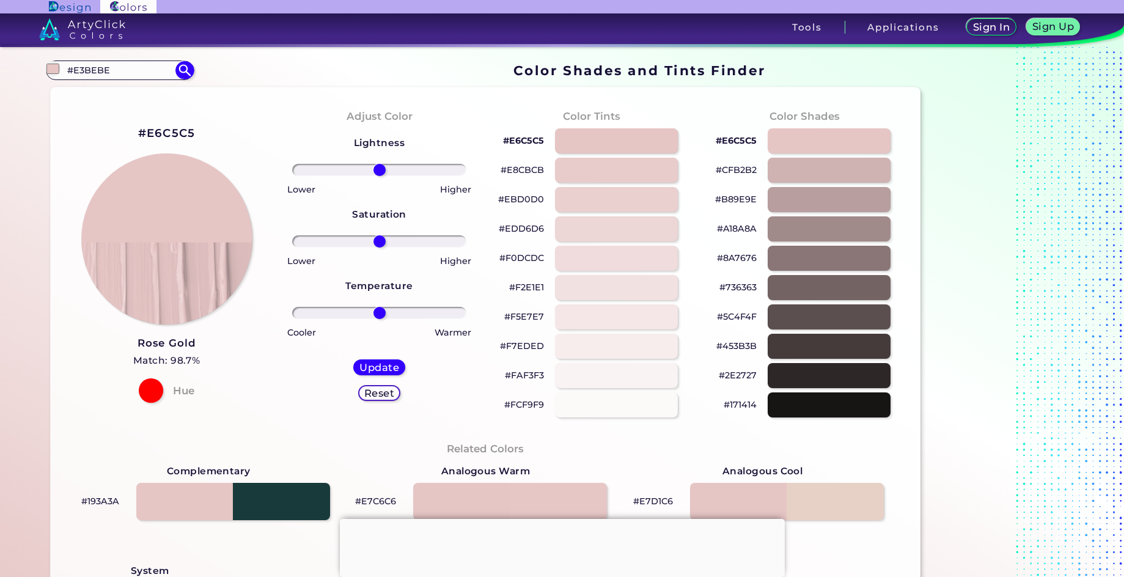
drag, startPoint x: 111, startPoint y: 70, endPoint x: -39, endPoint y: 51, distance: 151.7
click at [0, 51] on html "Sign In Sign Up My Profile My Details Color Palettes Sign Out Tools Application…" at bounding box center [562, 325] width 1124 height 650
type input "harvest"
click at [73, 109] on p "Harvest Gold ◉" at bounding box center [100, 114] width 70 height 23
type input "#e0b974"
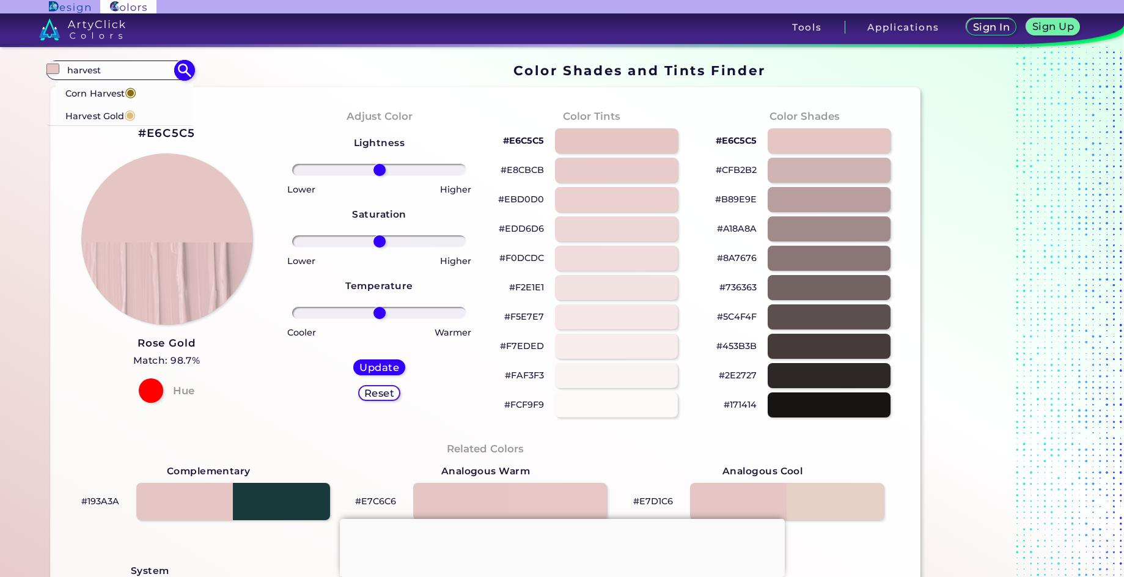
type input "#E0B974"
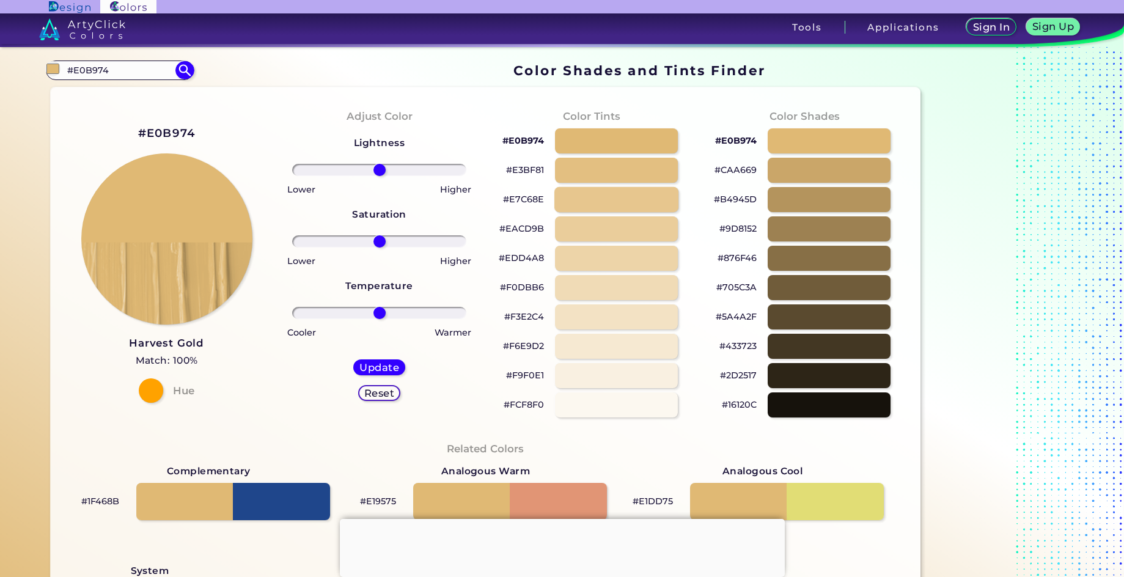
click at [609, 204] on div at bounding box center [616, 199] width 124 height 25
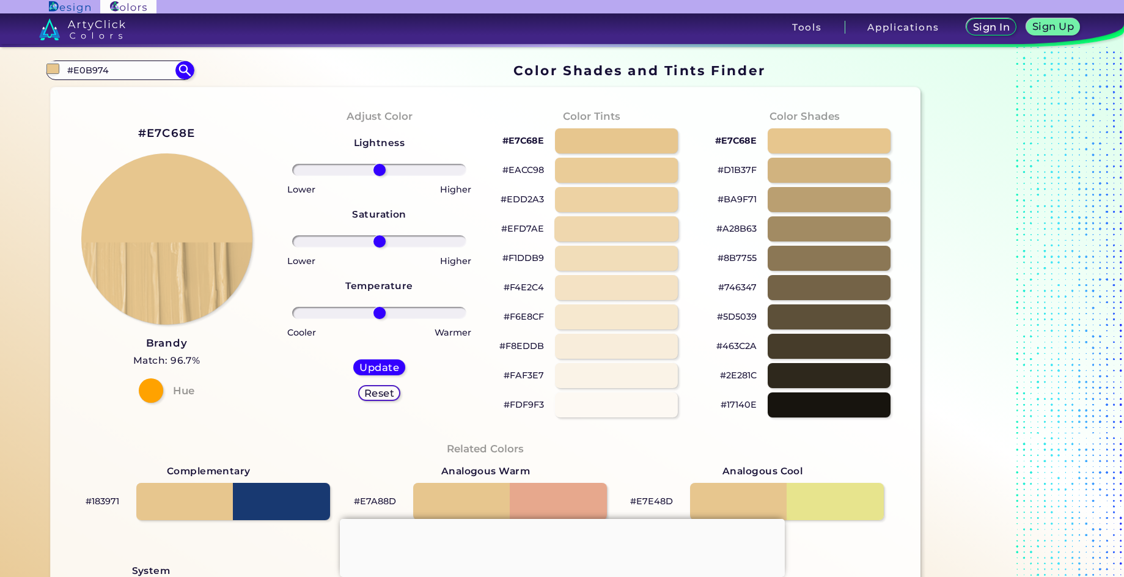
click at [611, 240] on div at bounding box center [616, 228] width 124 height 25
type input "#efd7ae"
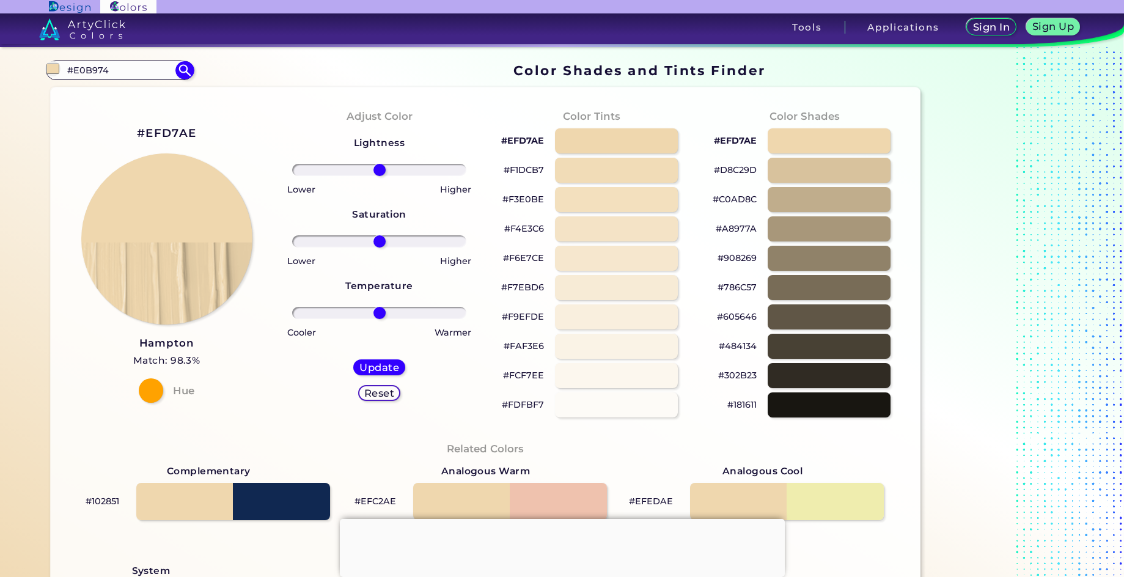
drag, startPoint x: 120, startPoint y: 72, endPoint x: -38, endPoint y: 67, distance: 157.8
click at [0, 67] on html "Sign In Sign Up My Profile My Details Color Palettes Sign Out Tools Application…" at bounding box center [562, 325] width 1124 height 650
type input "greyblue"
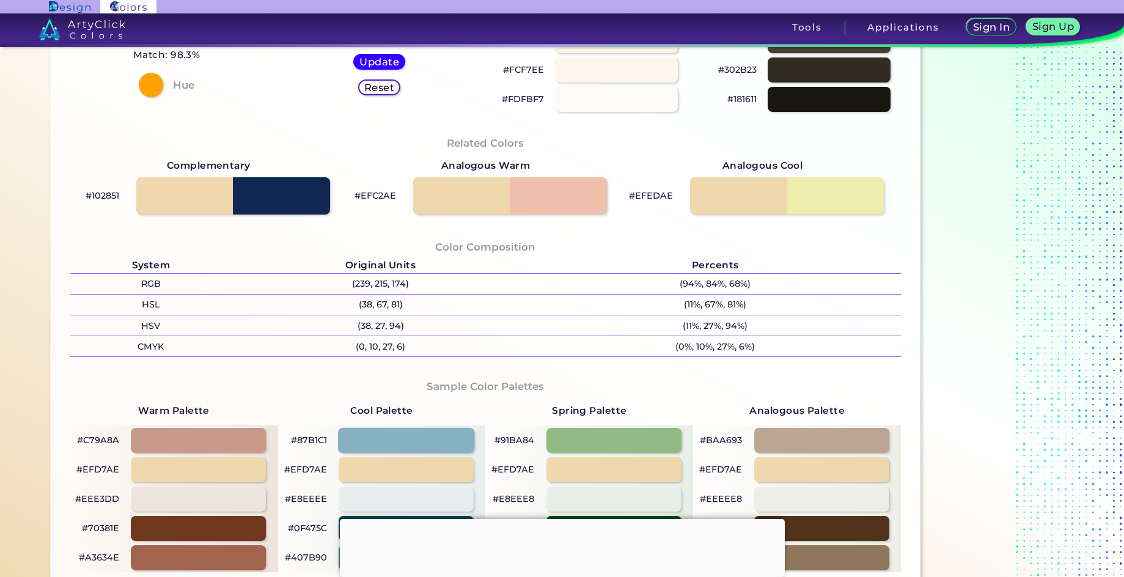
click at [377, 440] on div at bounding box center [406, 440] width 136 height 25
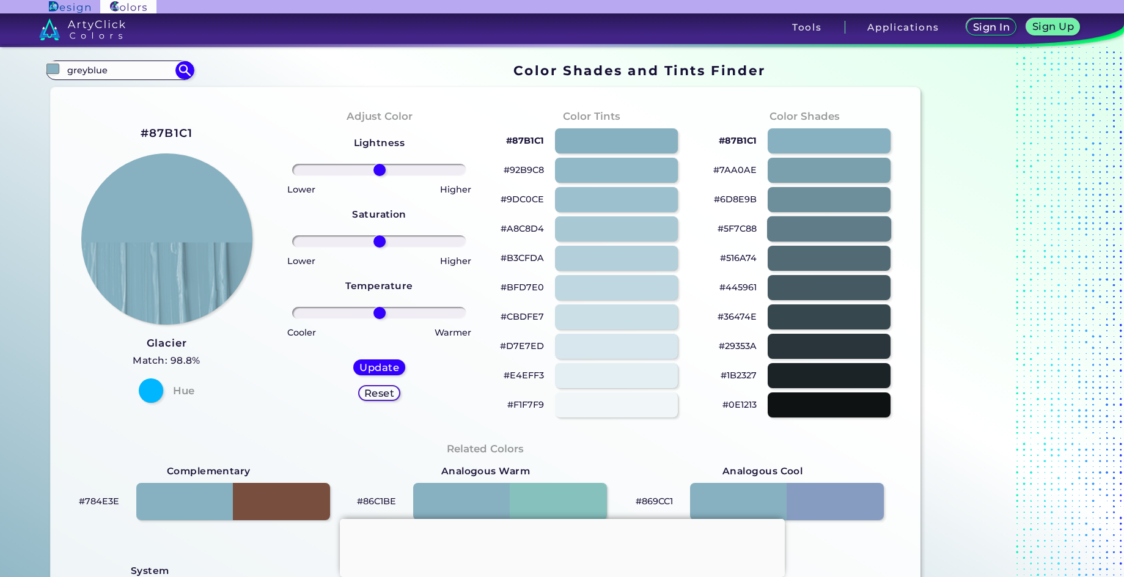
click at [819, 233] on div at bounding box center [829, 228] width 124 height 25
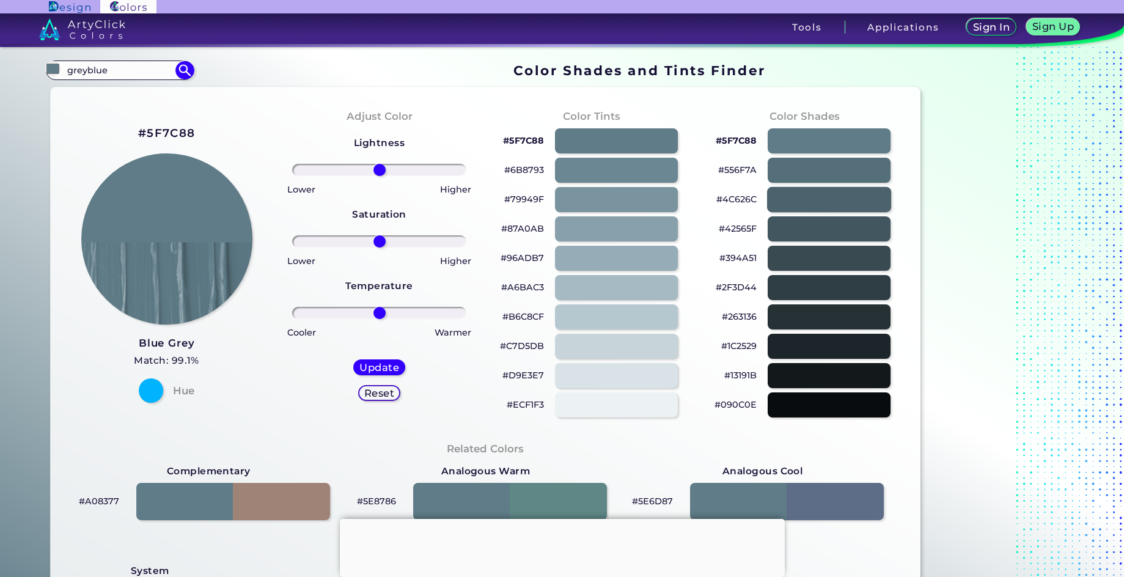
click at [828, 201] on div at bounding box center [829, 199] width 124 height 25
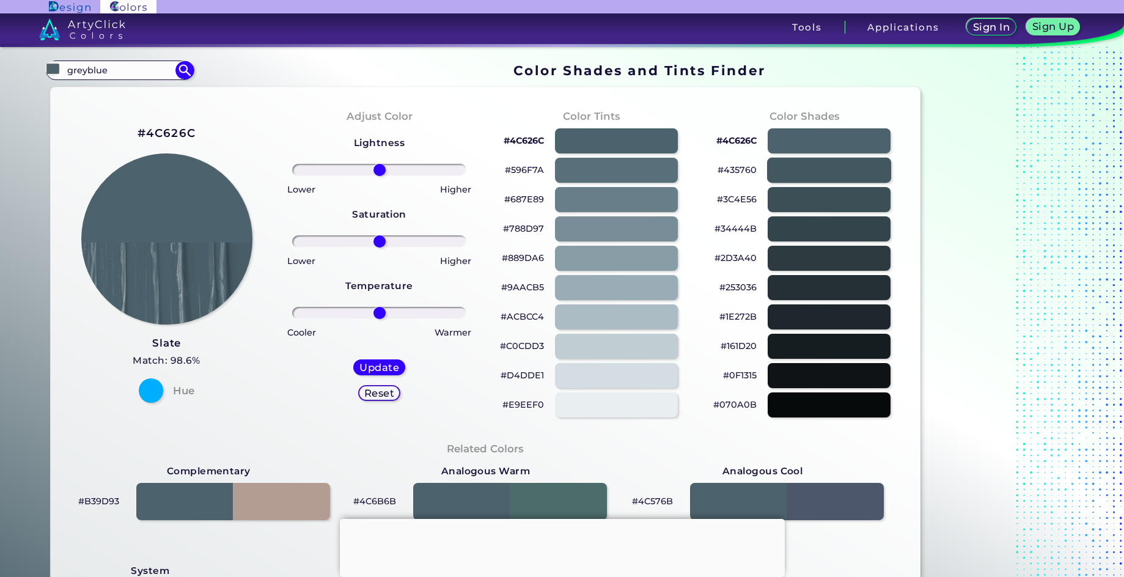
click at [834, 167] on div at bounding box center [829, 170] width 124 height 25
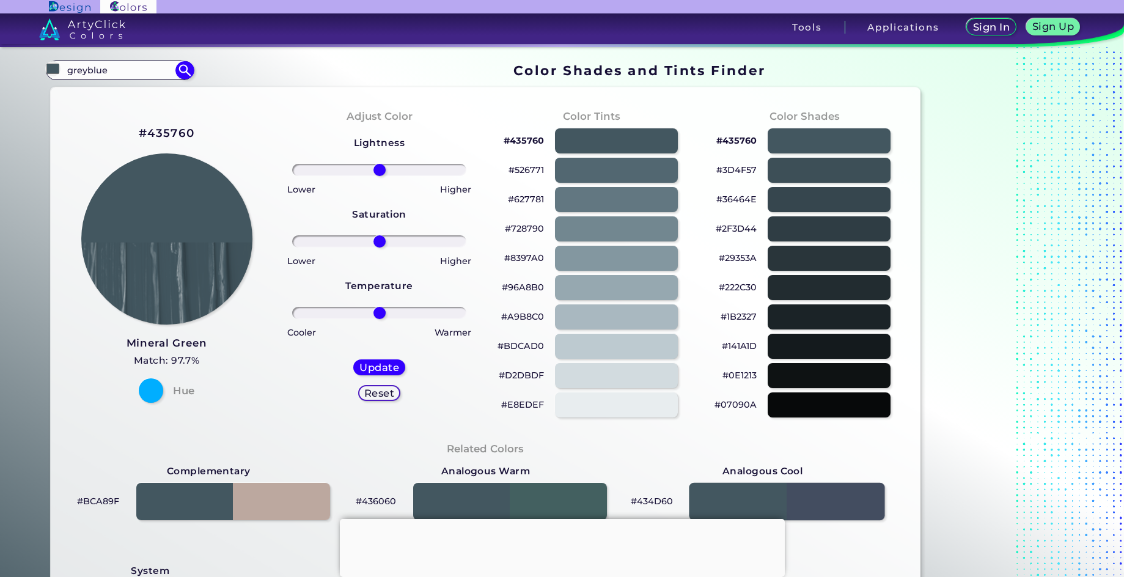
click at [808, 501] on div at bounding box center [787, 502] width 196 height 38
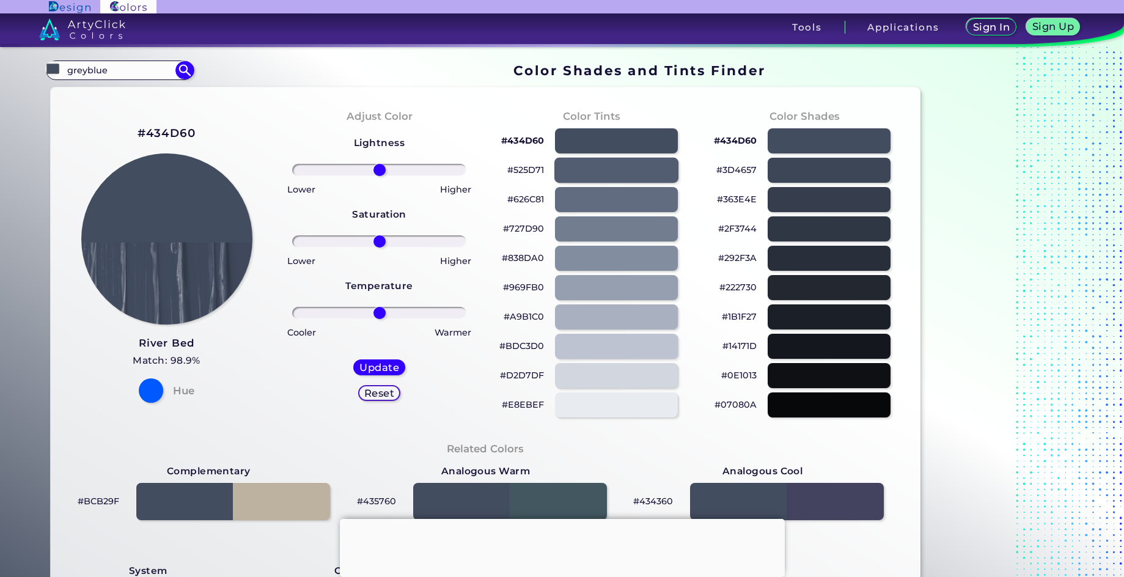
click at [574, 180] on div at bounding box center [616, 170] width 124 height 25
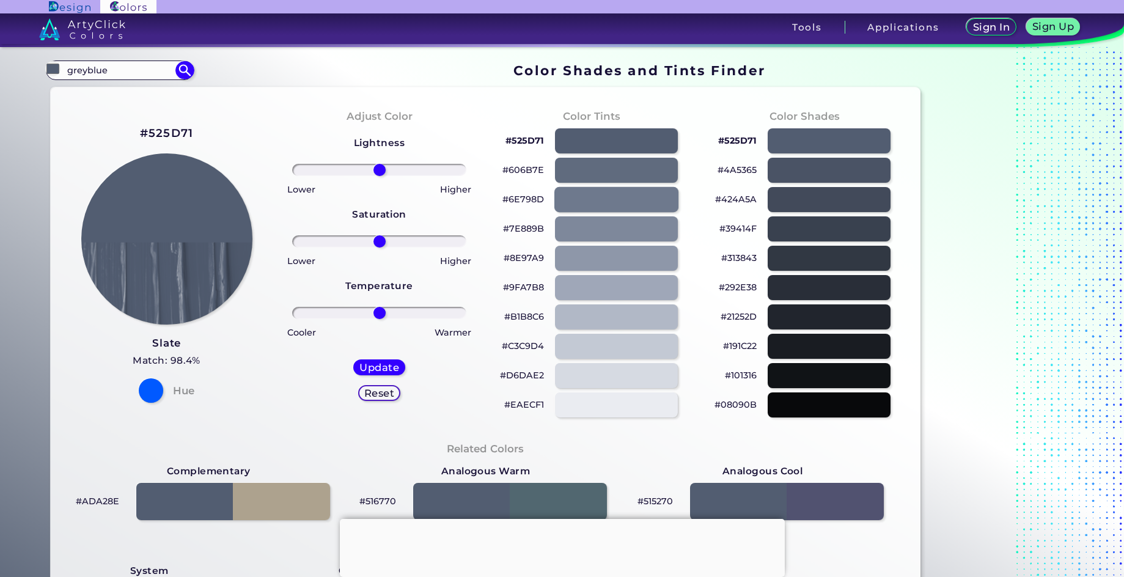
click at [573, 198] on div at bounding box center [616, 199] width 124 height 25
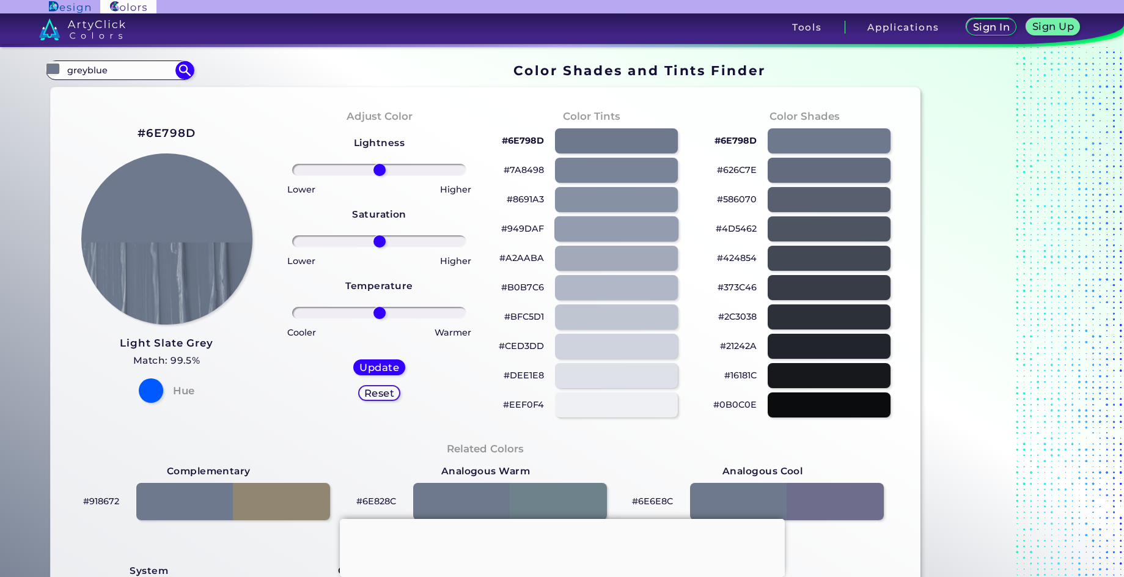
click at [597, 228] on div at bounding box center [616, 228] width 124 height 25
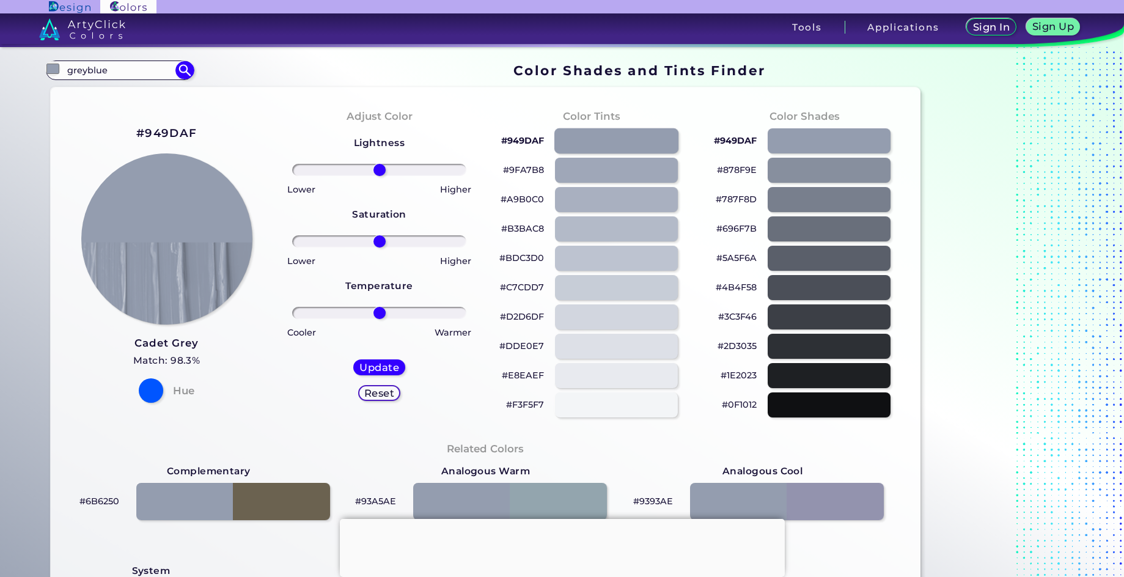
click at [619, 136] on div at bounding box center [616, 140] width 124 height 25
click at [619, 141] on div at bounding box center [616, 140] width 124 height 25
click at [624, 139] on div at bounding box center [616, 140] width 124 height 25
type input "#949daf"
click at [114, 71] on input "greyblue" at bounding box center [120, 70] width 114 height 17
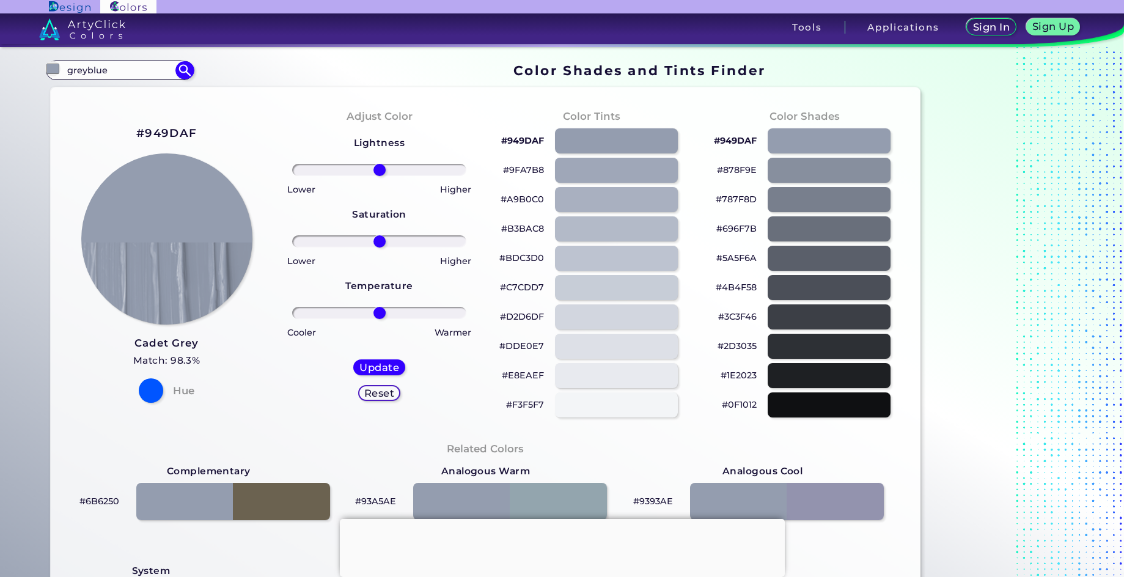
drag, startPoint x: 144, startPoint y: 74, endPoint x: -40, endPoint y: 62, distance: 184.4
click at [0, 62] on html "Sign In Sign Up My Profile My Details Color Palettes Sign Out Tools Application…" at bounding box center [562, 325] width 1124 height 650
type input "blue grey"
click at [77, 136] on p "Light Blue Grey ◉" at bounding box center [106, 137] width 83 height 23
type input "#b7c9e2"
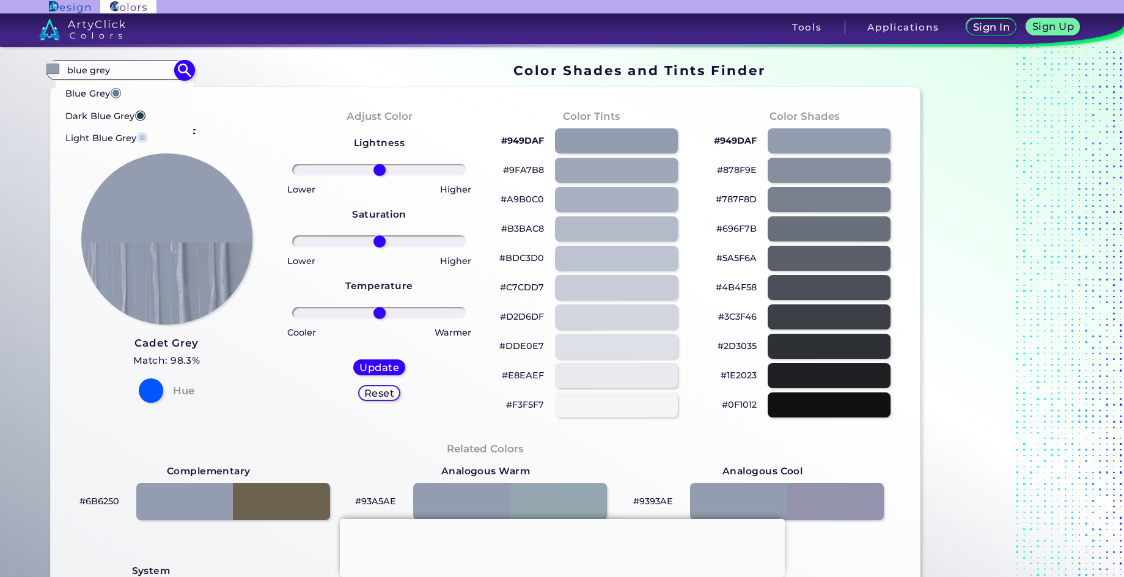
type input "#B7C9E2"
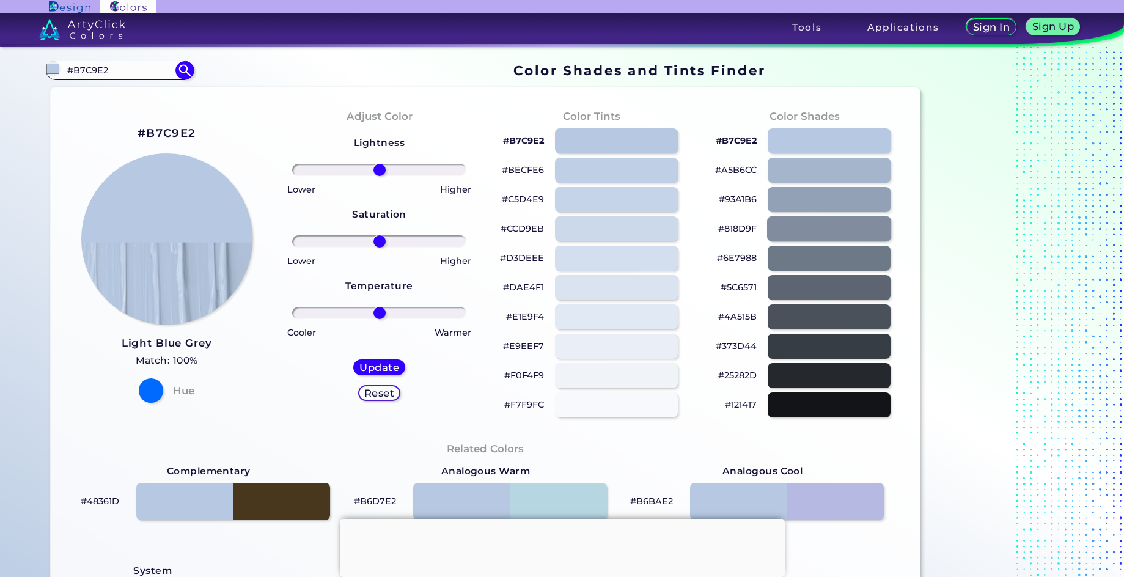
click at [854, 237] on div at bounding box center [829, 228] width 124 height 25
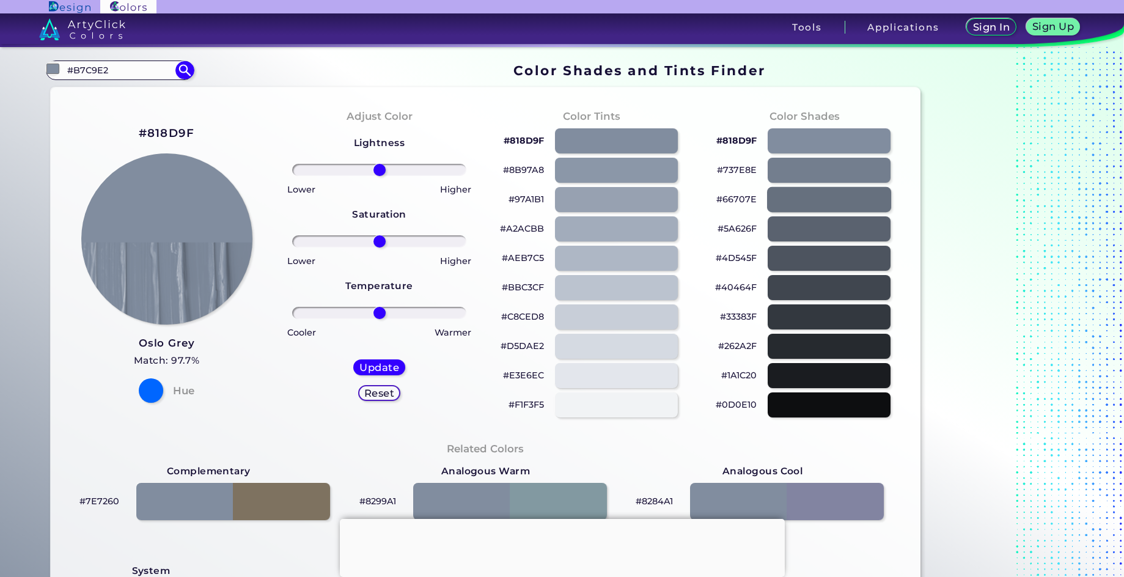
click at [836, 201] on div at bounding box center [829, 199] width 124 height 25
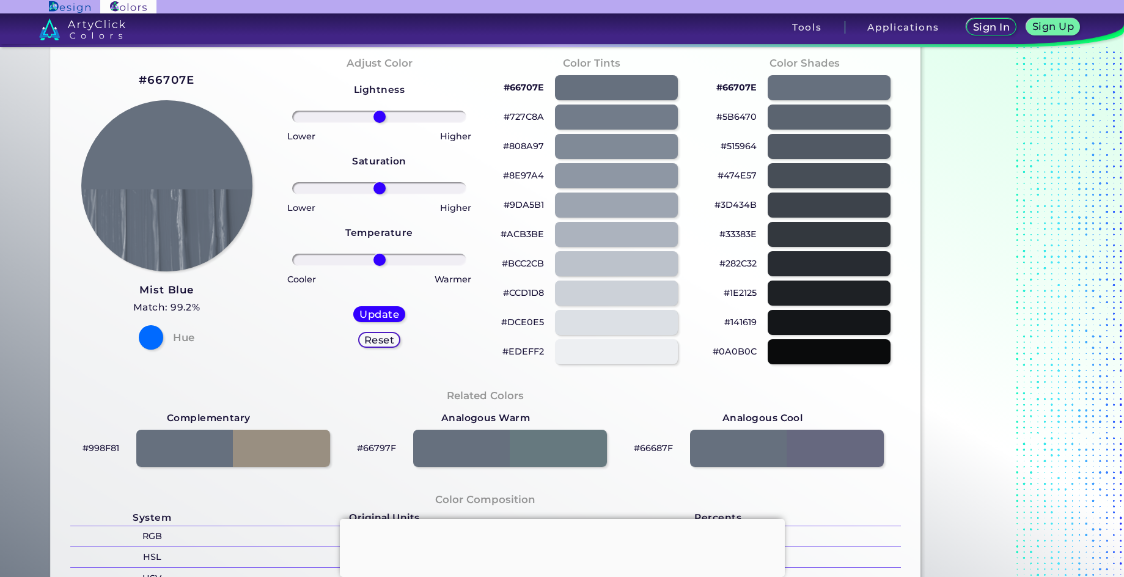
scroll to position [122, 0]
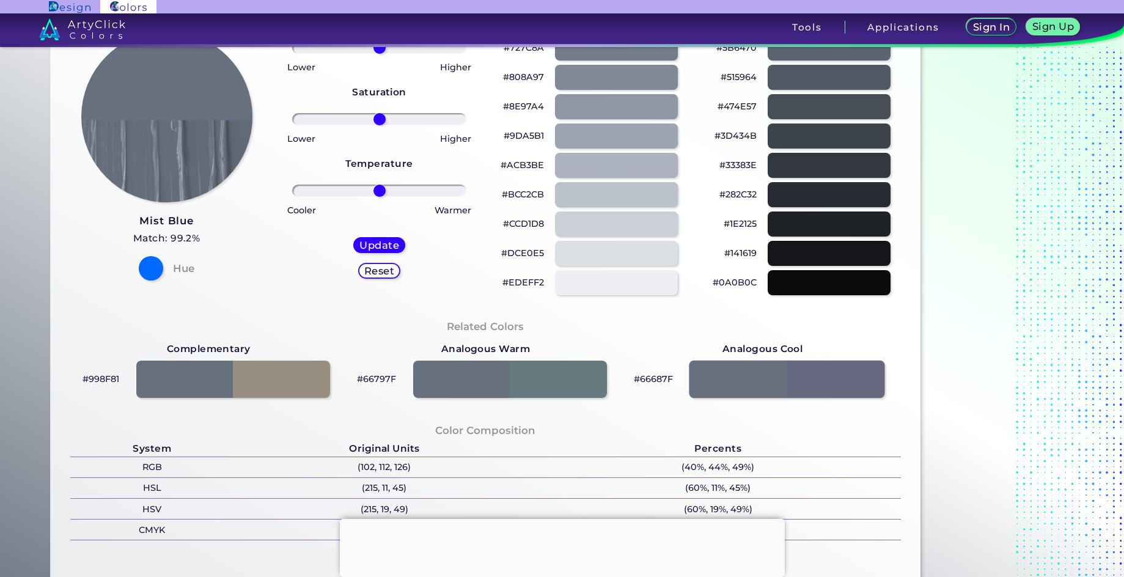
click at [823, 378] on div at bounding box center [787, 380] width 196 height 38
type input "#66687f"
